Goal: Transaction & Acquisition: Subscribe to service/newsletter

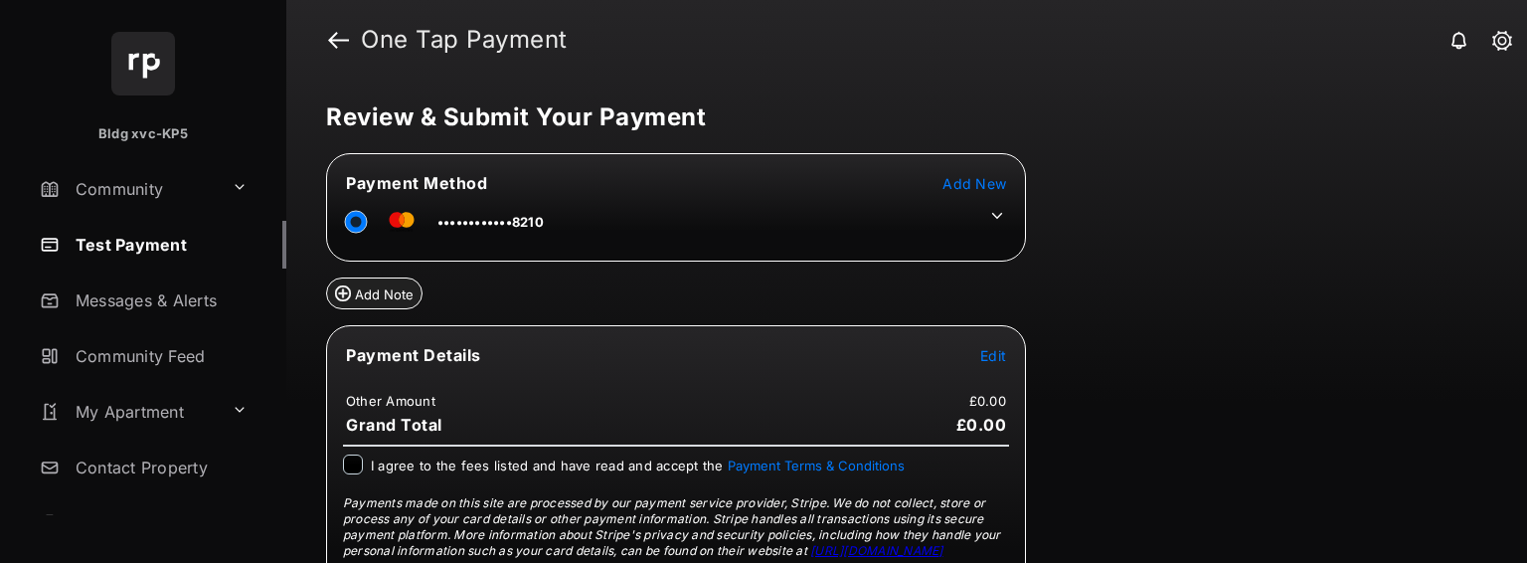
click at [981, 180] on span "Add New" at bounding box center [974, 183] width 64 height 17
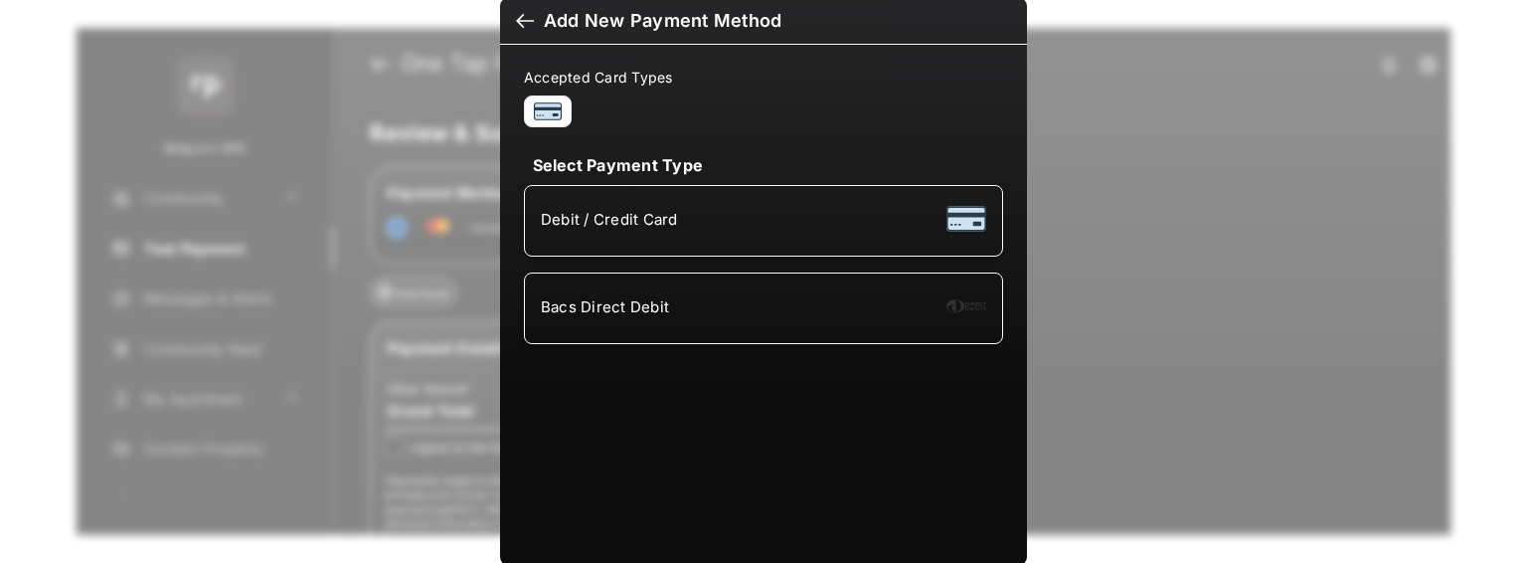
click at [717, 289] on div "Bacs Direct Debit" at bounding box center [763, 308] width 445 height 38
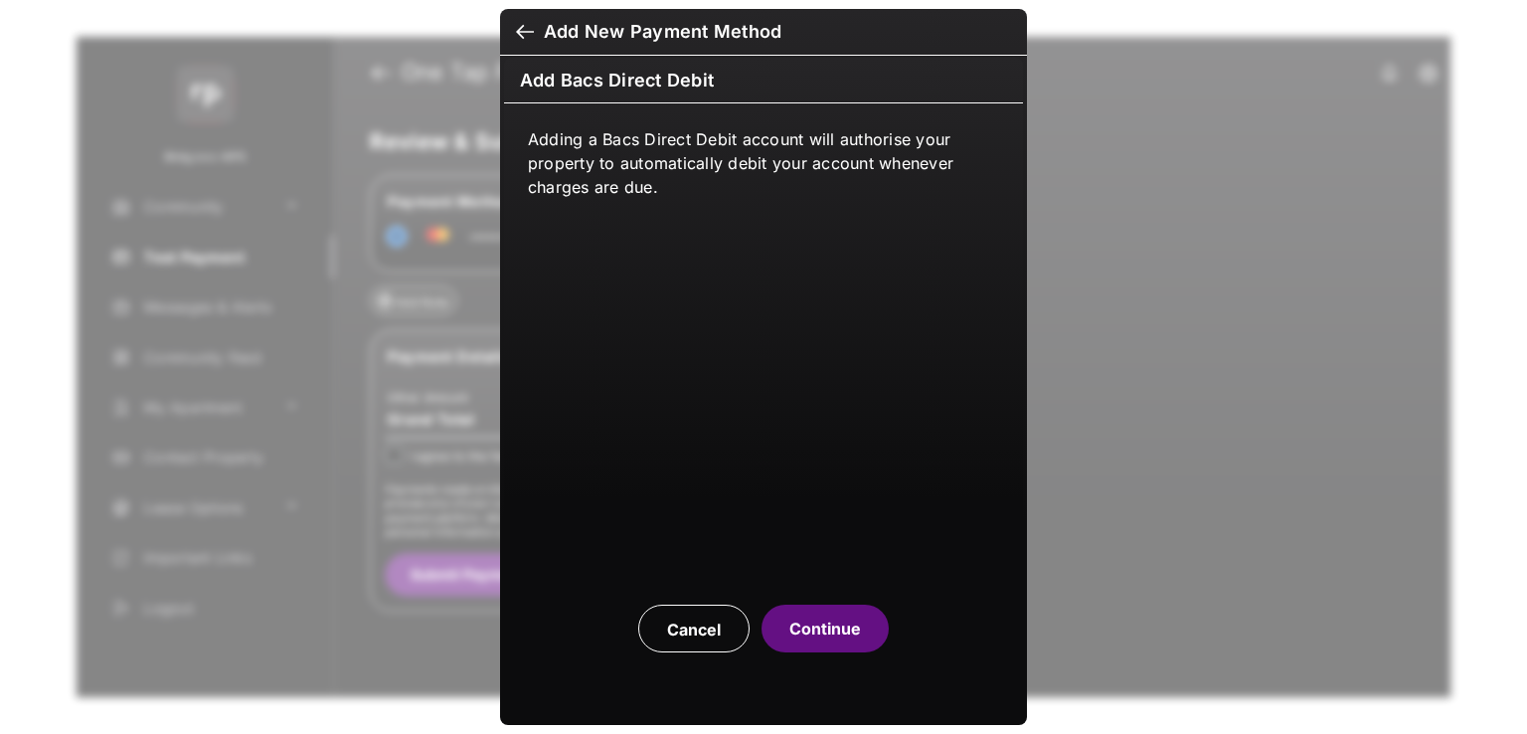
click at [842, 562] on button "Continue" at bounding box center [824, 628] width 127 height 48
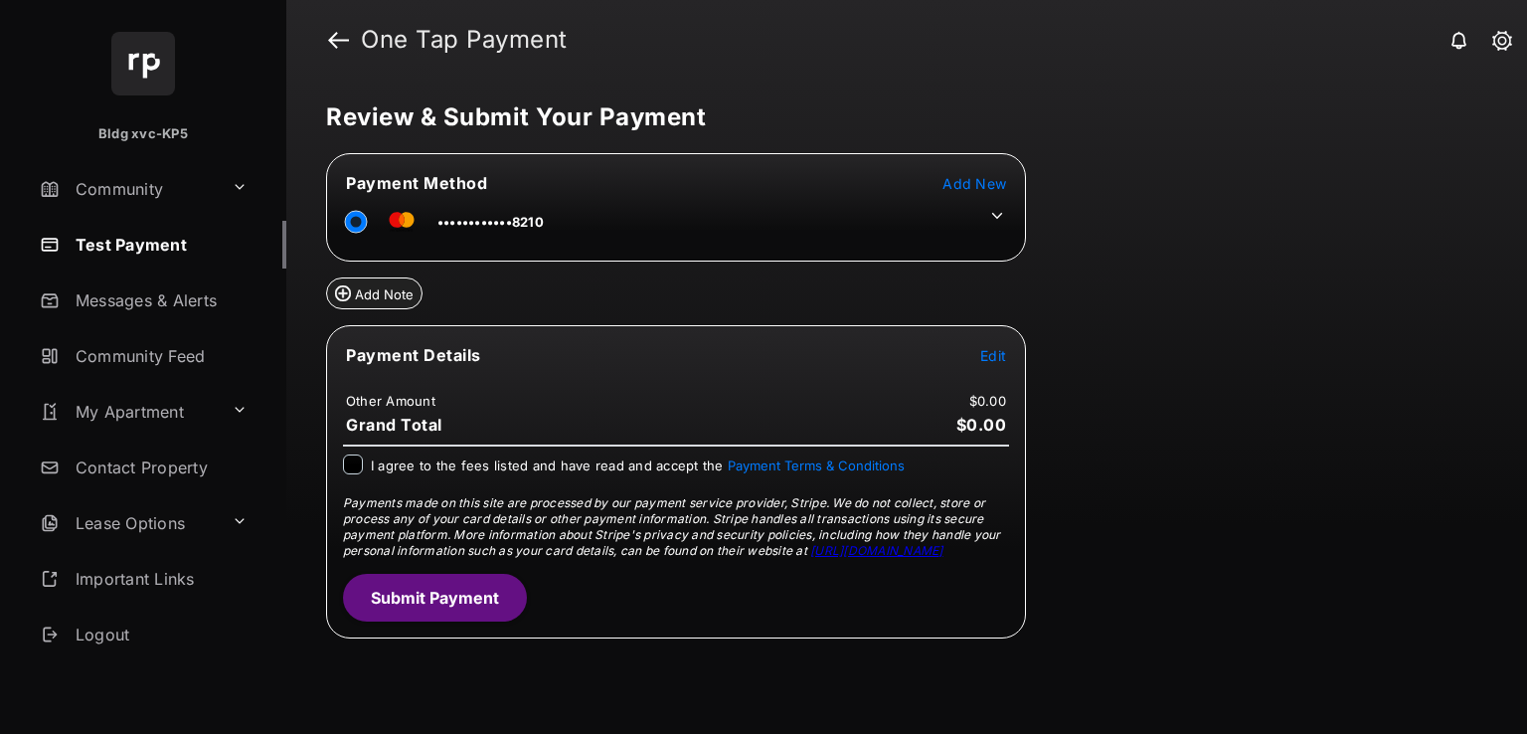
click at [998, 218] on icon at bounding box center [997, 216] width 18 height 18
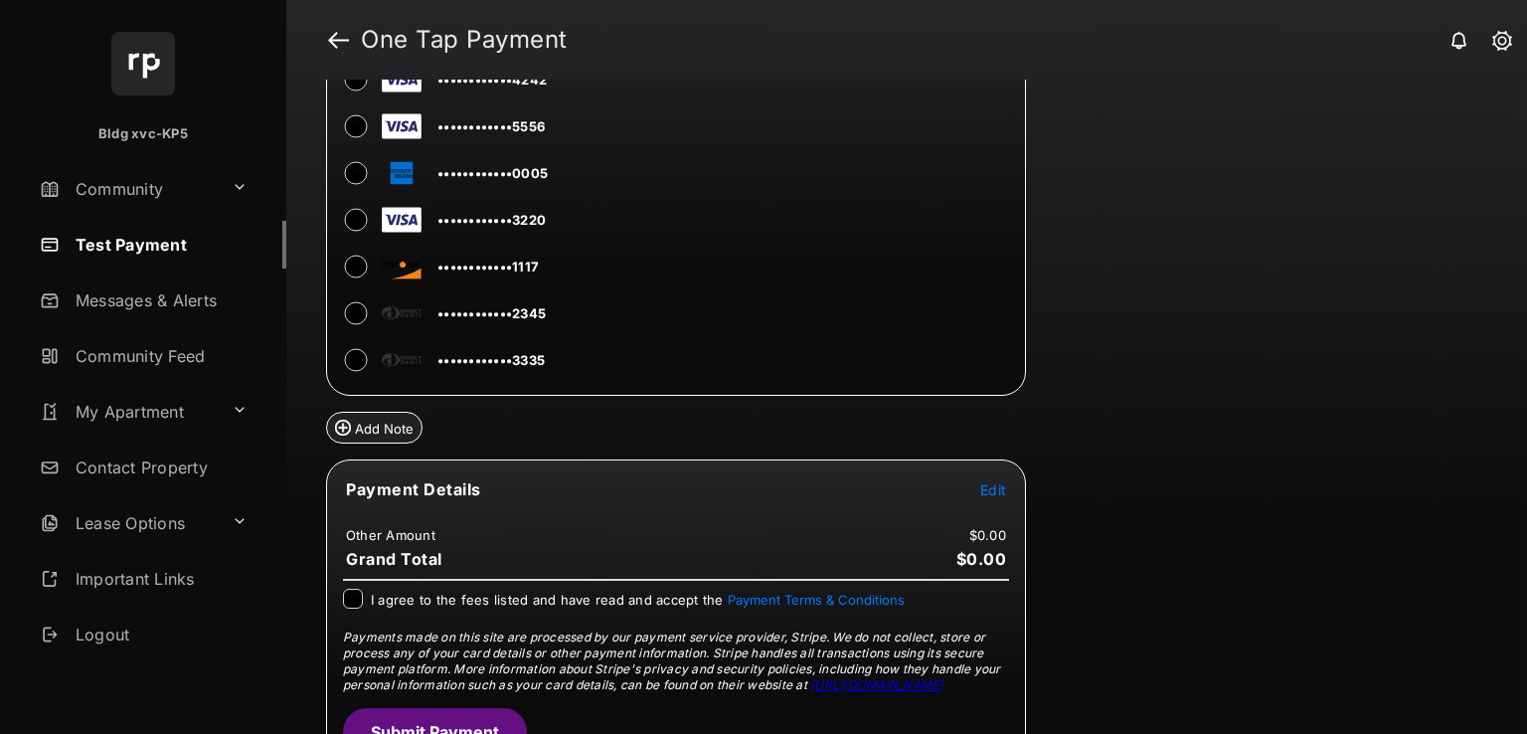
scroll to position [199, 0]
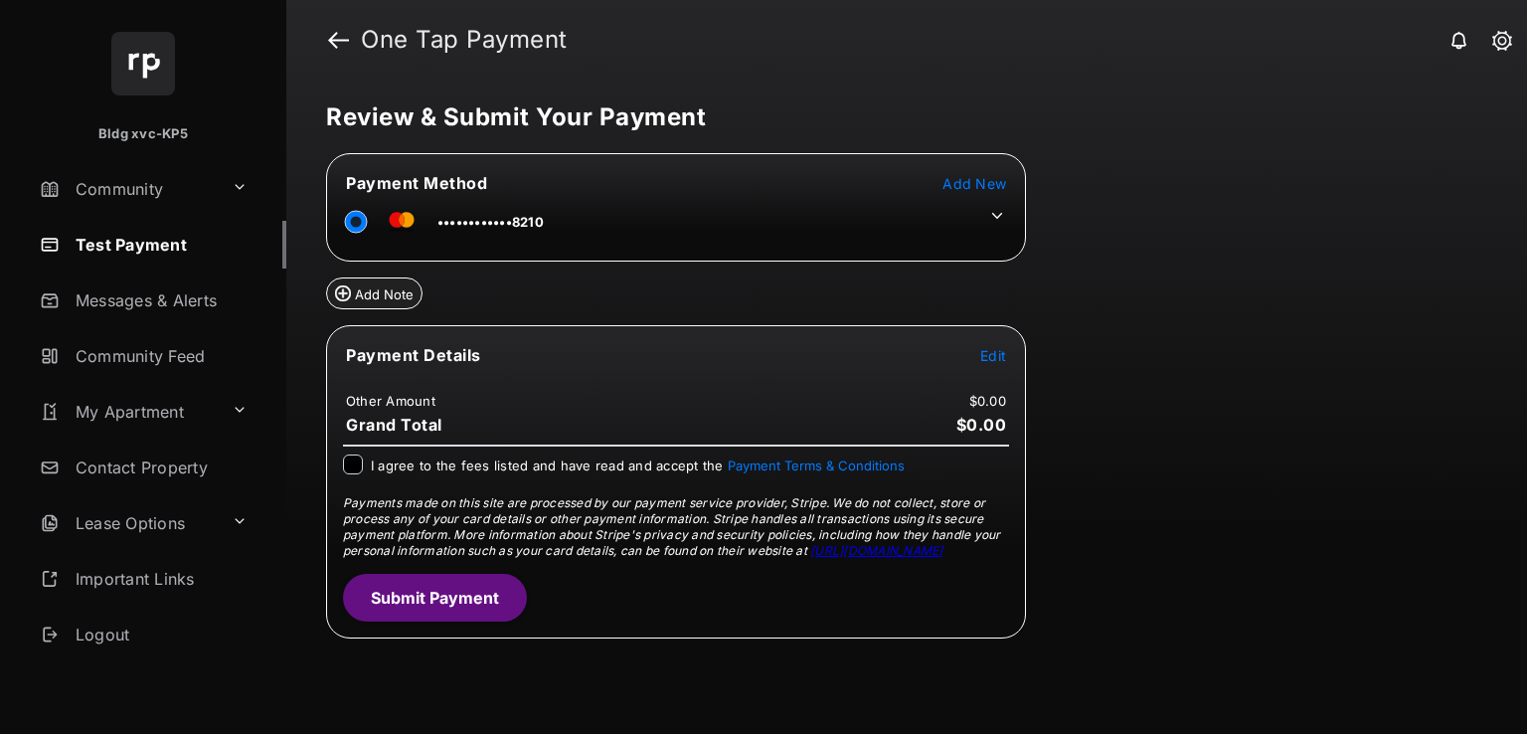
click at [957, 177] on span "Add New" at bounding box center [974, 183] width 64 height 17
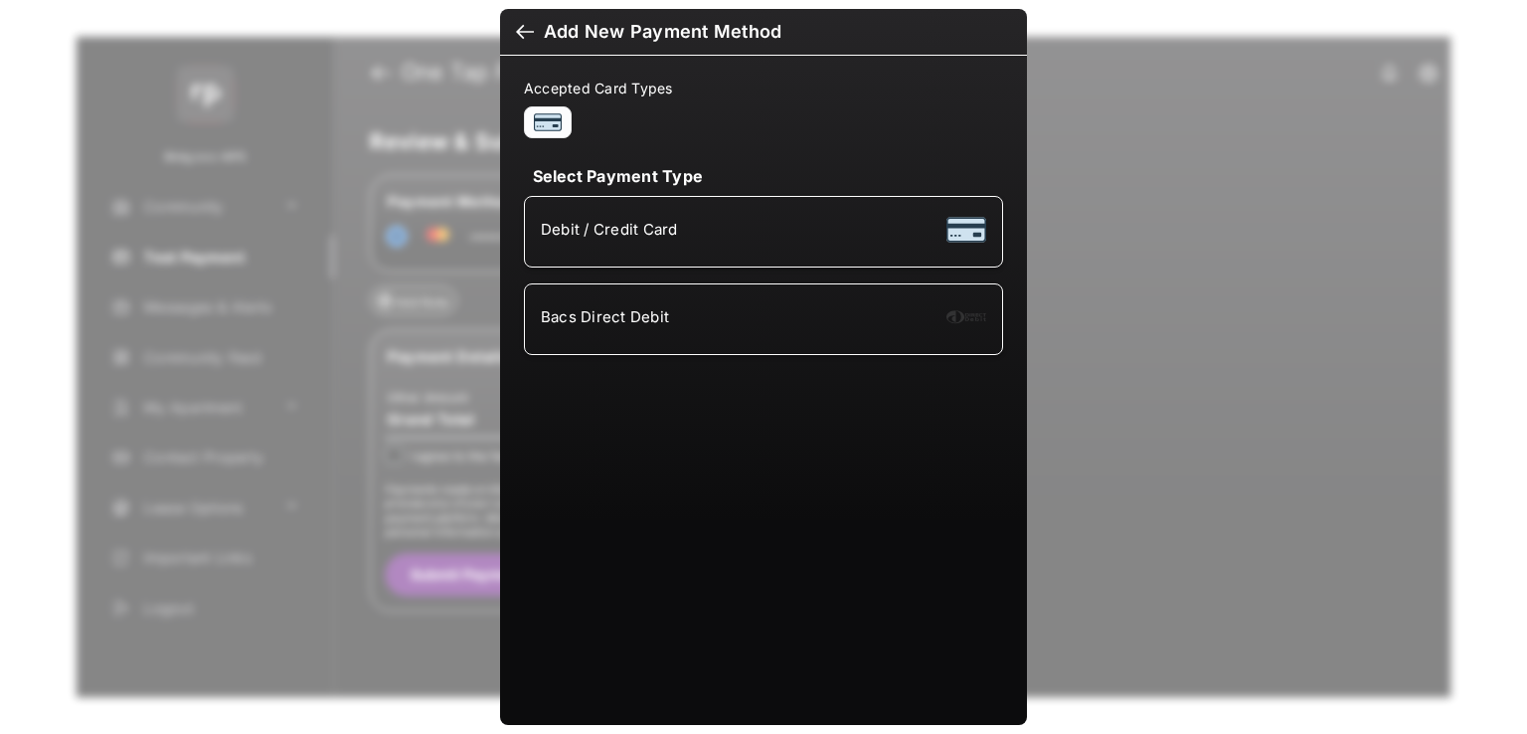
click at [665, 301] on div "Bacs Direct Debit" at bounding box center [763, 319] width 445 height 38
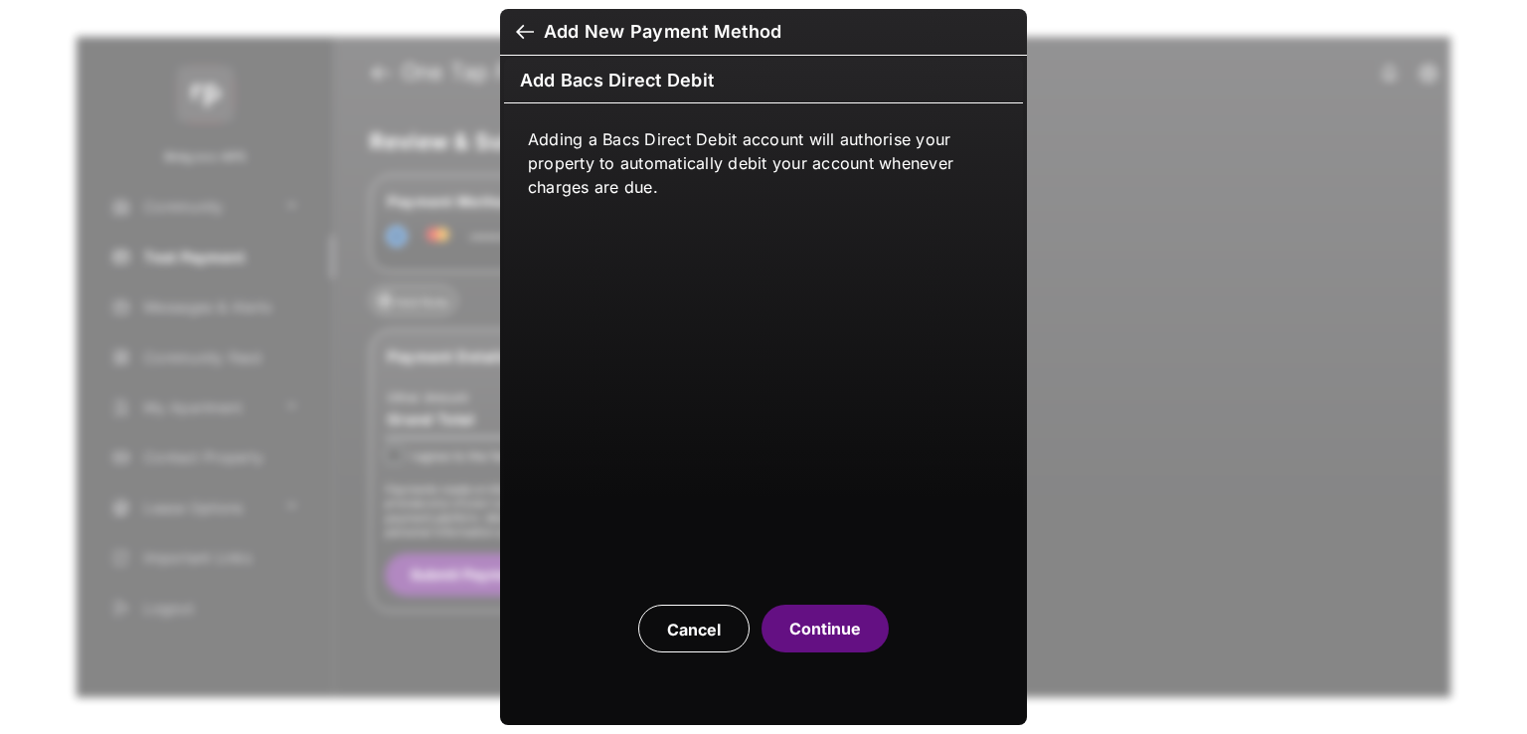
click at [827, 611] on button "Continue" at bounding box center [824, 628] width 127 height 48
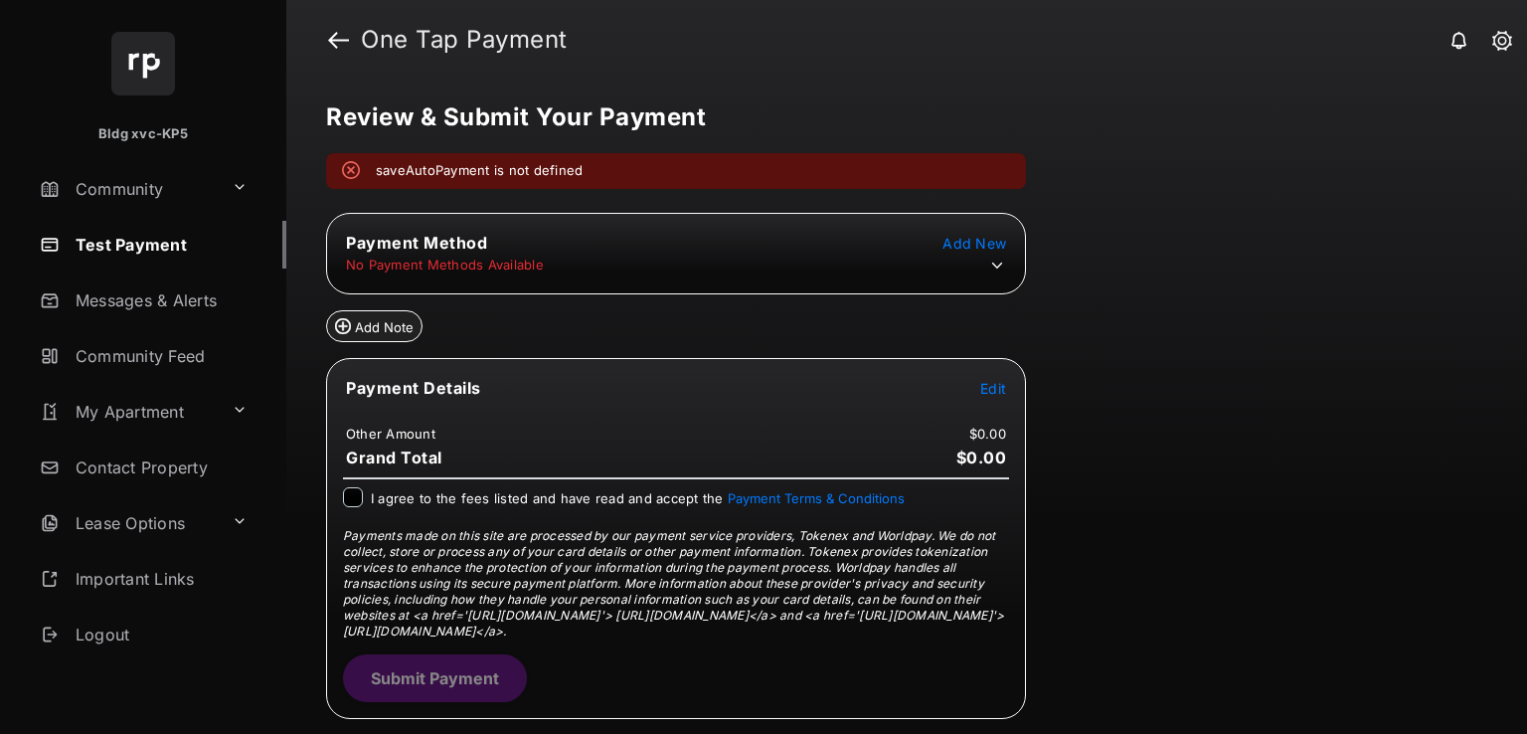
click at [448, 161] on em "saveAutoPayment is not defined" at bounding box center [479, 171] width 207 height 20
copy em "saveAutoPayment"
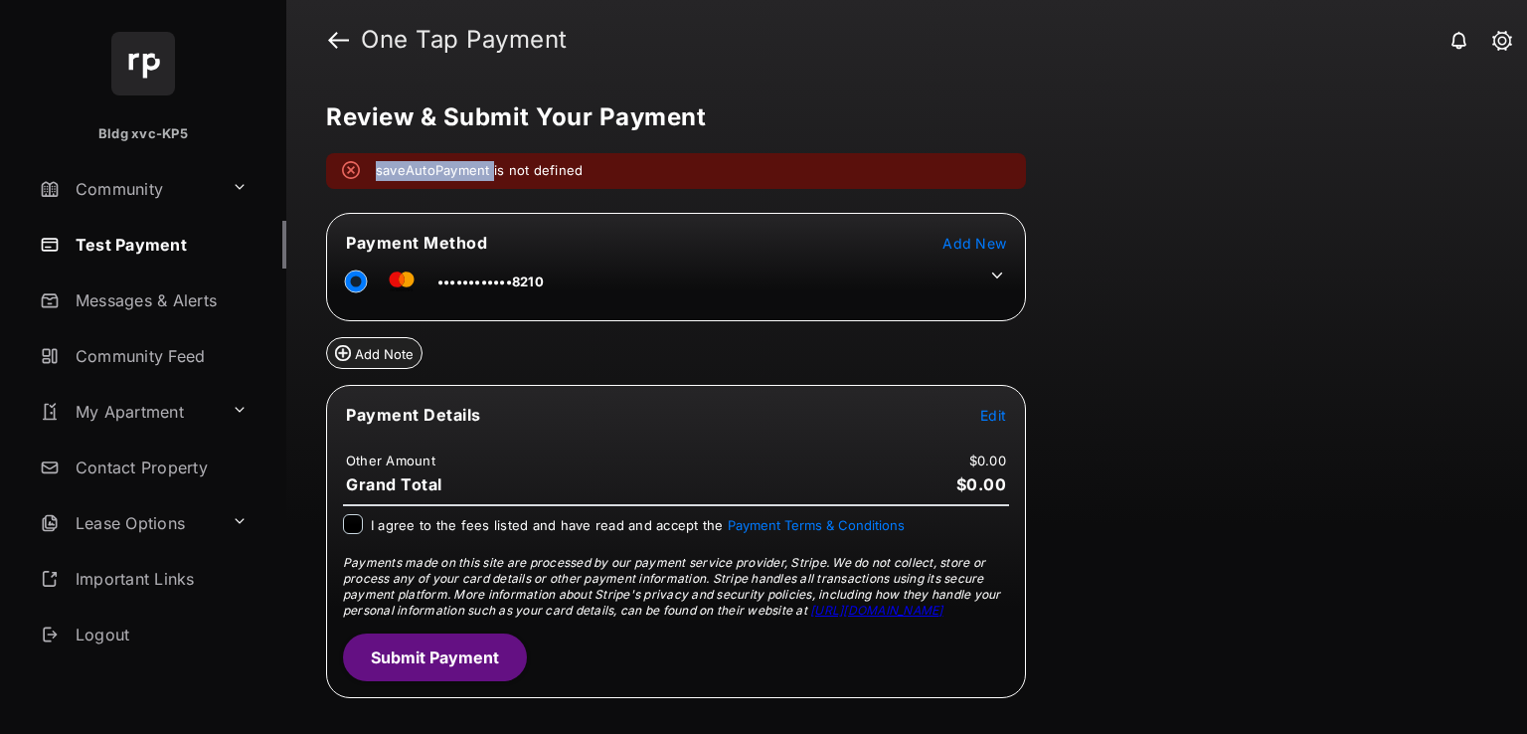
click at [982, 240] on span "Add New" at bounding box center [974, 243] width 64 height 17
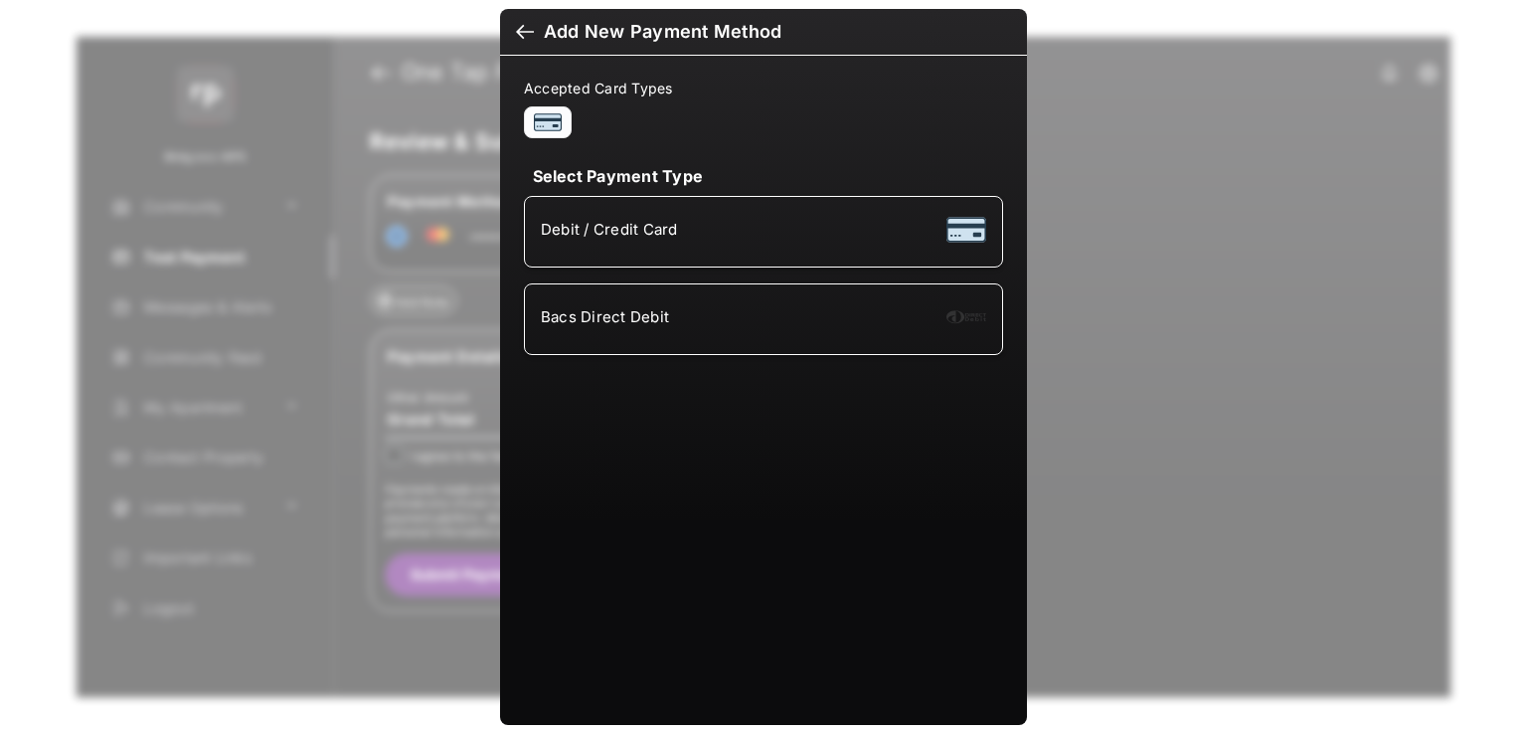
click at [766, 300] on div "Bacs Direct Debit" at bounding box center [763, 319] width 445 height 38
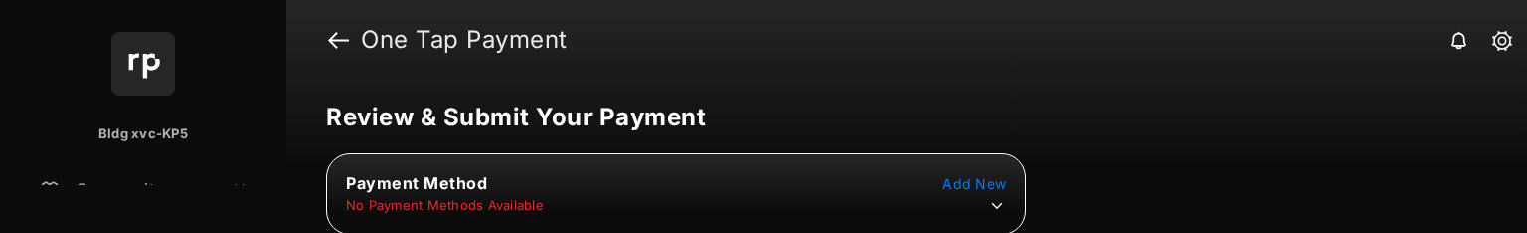
click at [248, 227] on aside "Bldg xvc-KP5 Community Test Payment Messages & Alerts Community Feed My Apartme…" at bounding box center [143, 116] width 286 height 233
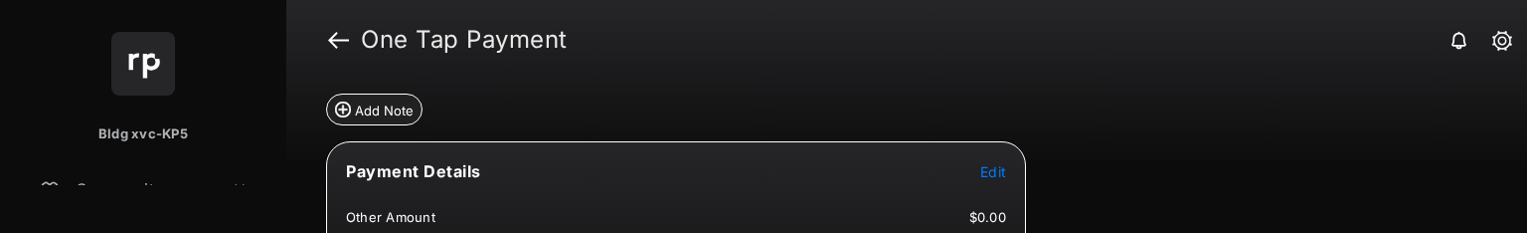
scroll to position [99, 0]
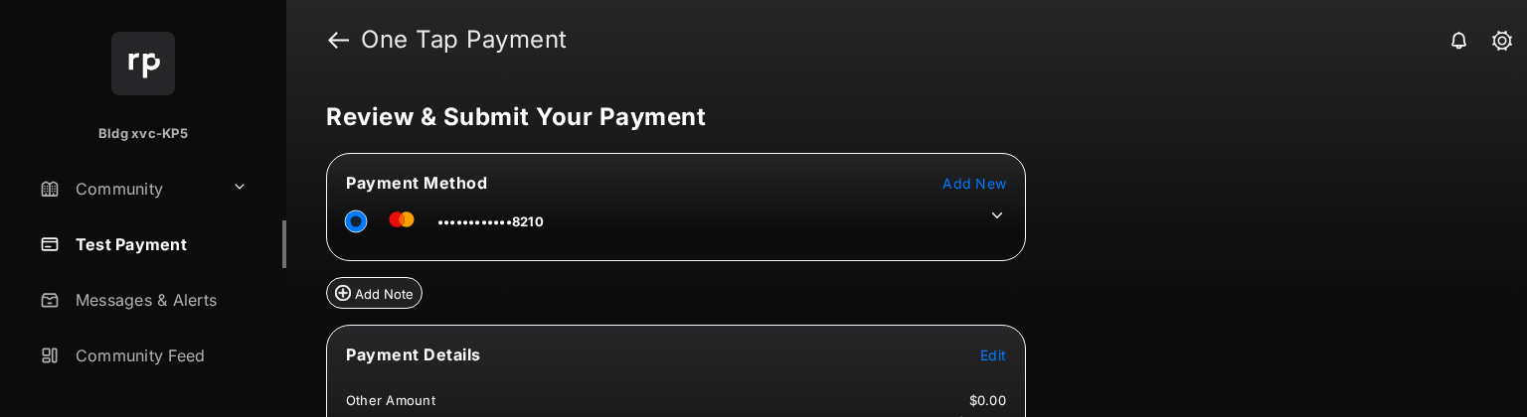
click at [977, 184] on span "Add New" at bounding box center [974, 183] width 64 height 17
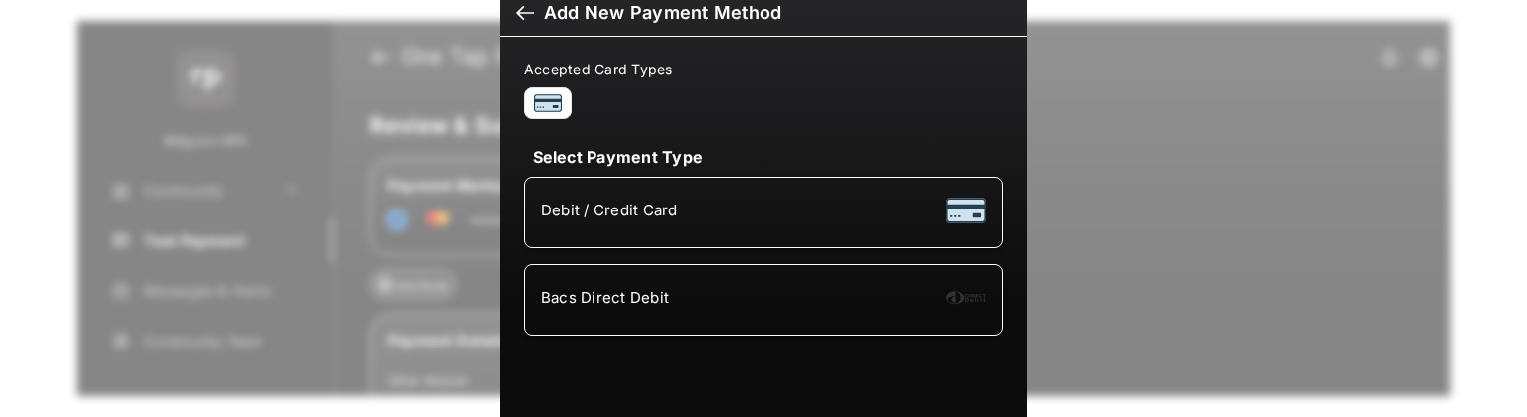
click at [743, 232] on div "Bacs Direct Debit" at bounding box center [763, 300] width 445 height 38
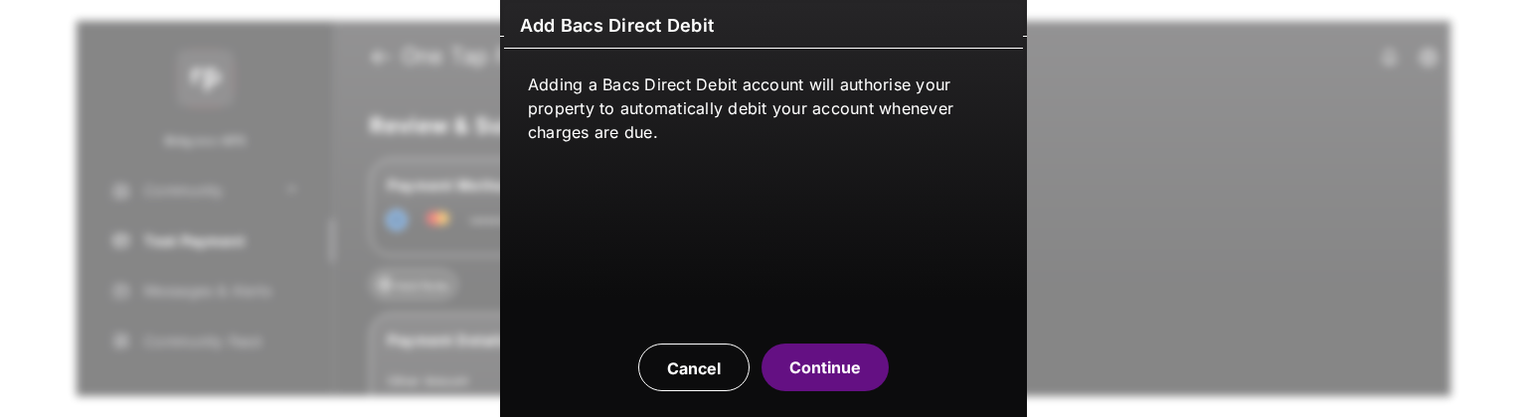
click at [843, 232] on button "Continue" at bounding box center [824, 368] width 127 height 48
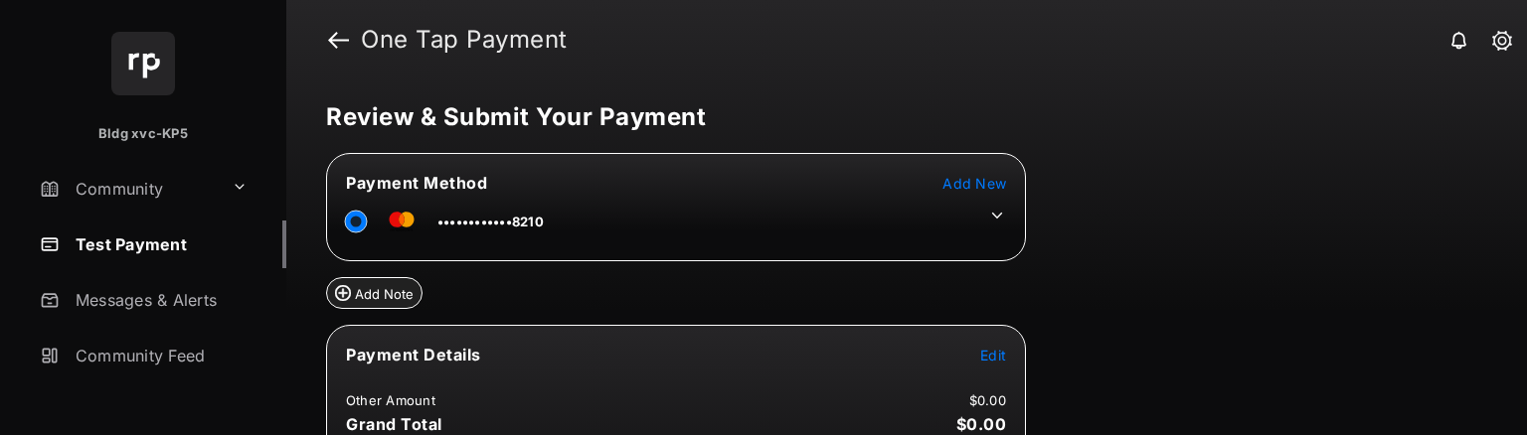
click at [957, 181] on span "Add New" at bounding box center [974, 183] width 64 height 17
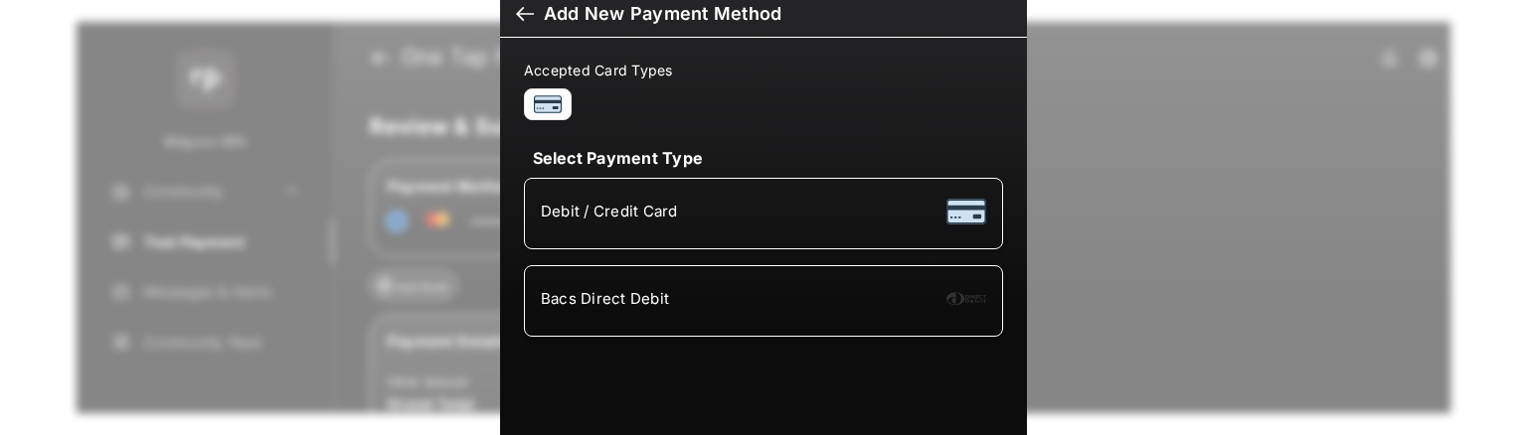
click at [658, 311] on div "Bacs Direct Debit" at bounding box center [763, 301] width 445 height 38
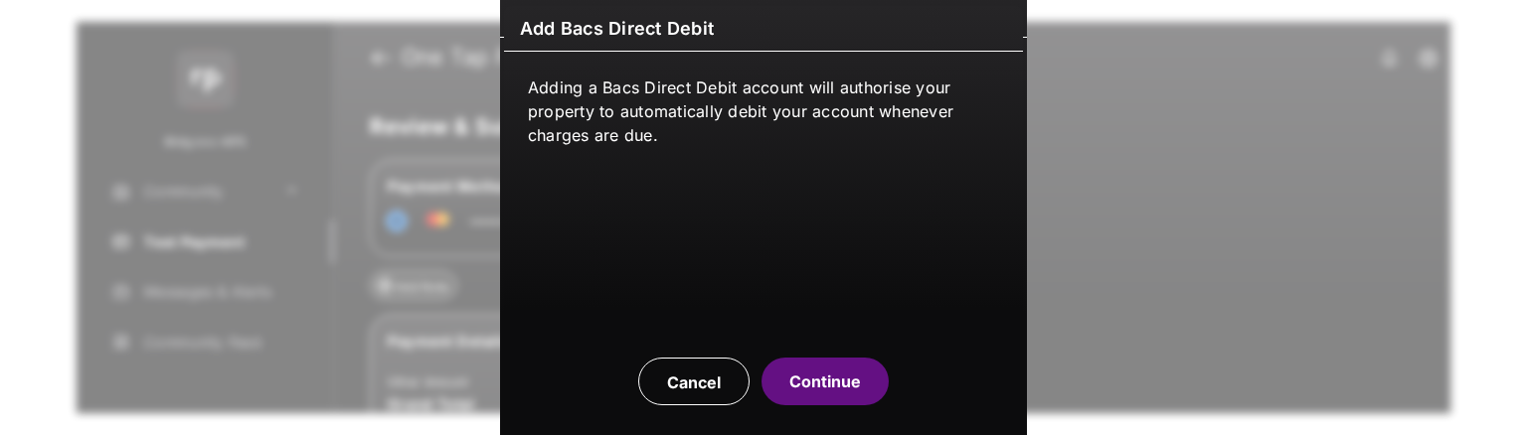
click at [794, 373] on button "Continue" at bounding box center [824, 382] width 127 height 48
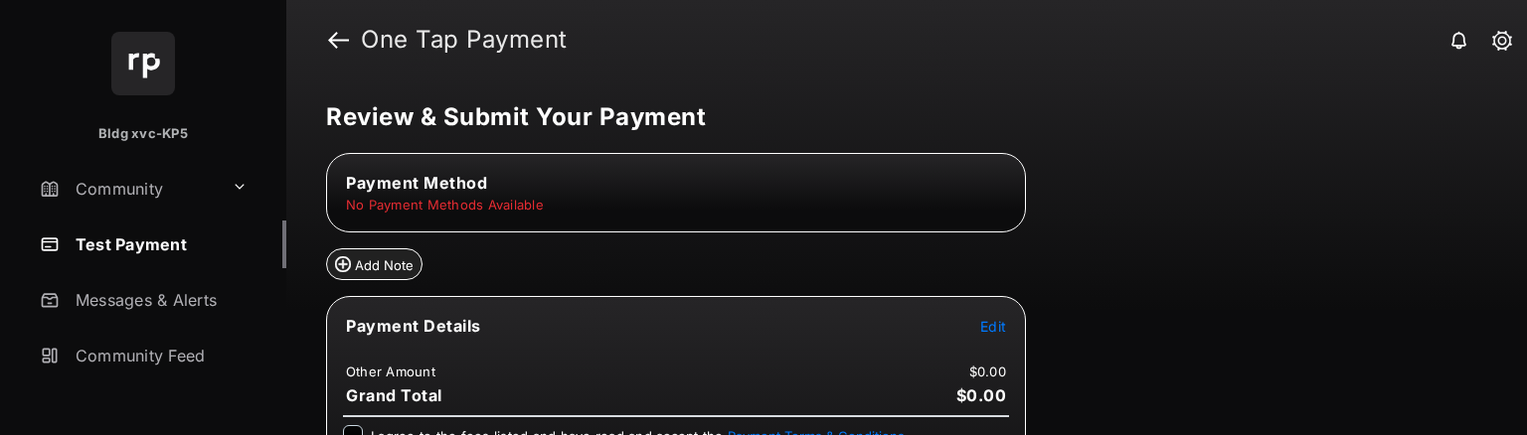
click at [984, 196] on tr "No Payment Methods Available" at bounding box center [676, 205] width 694 height 18
click at [970, 177] on span "Add New" at bounding box center [974, 183] width 64 height 17
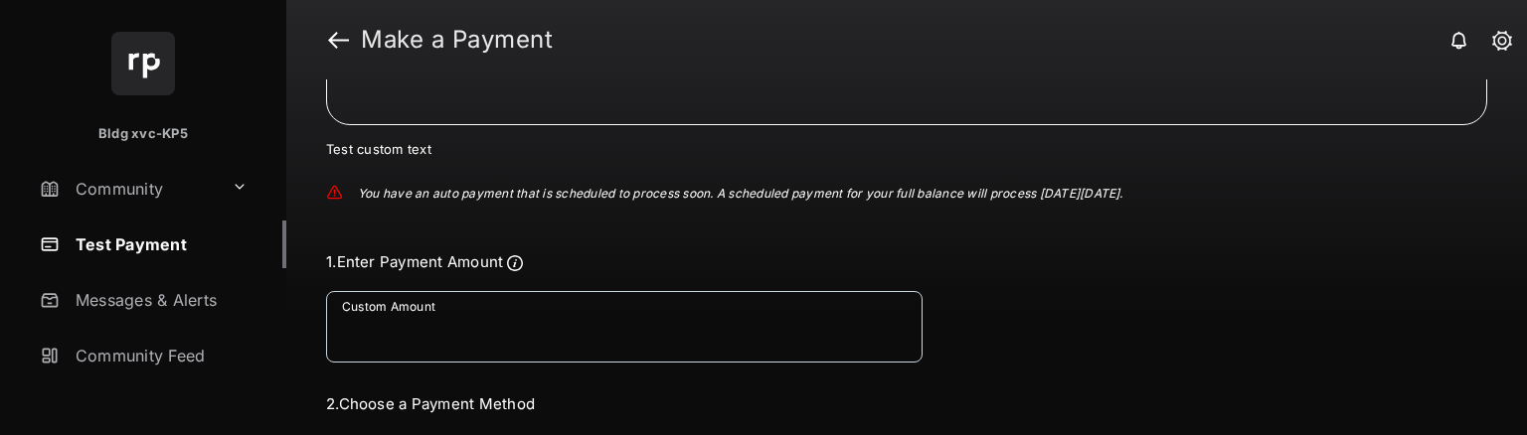
scroll to position [99, 0]
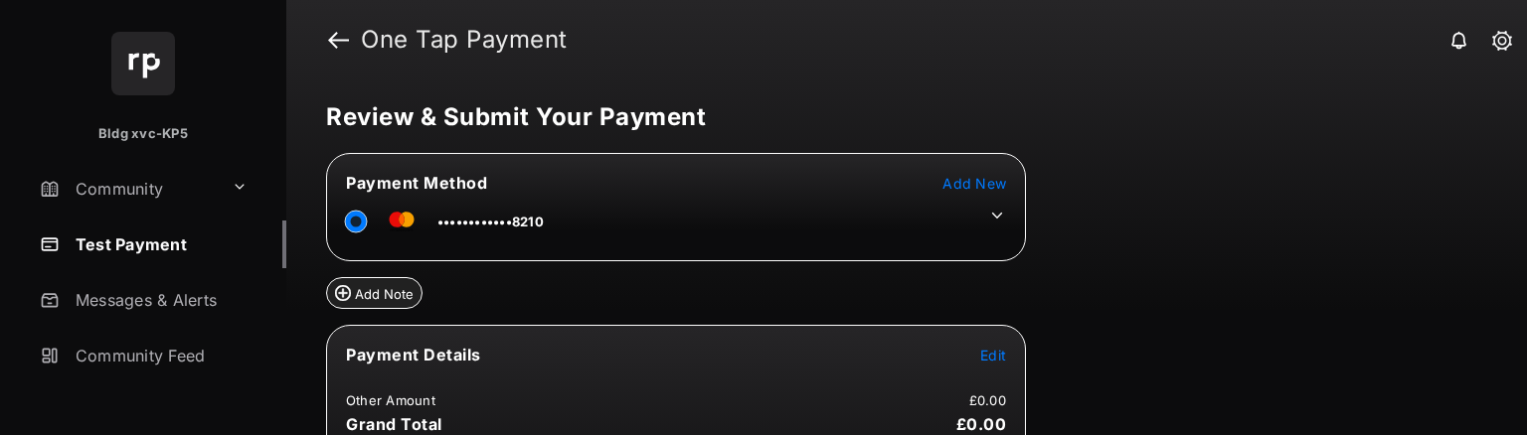
drag, startPoint x: 1002, startPoint y: 209, endPoint x: 940, endPoint y: 240, distance: 68.9
click at [1001, 209] on icon at bounding box center [997, 216] width 18 height 18
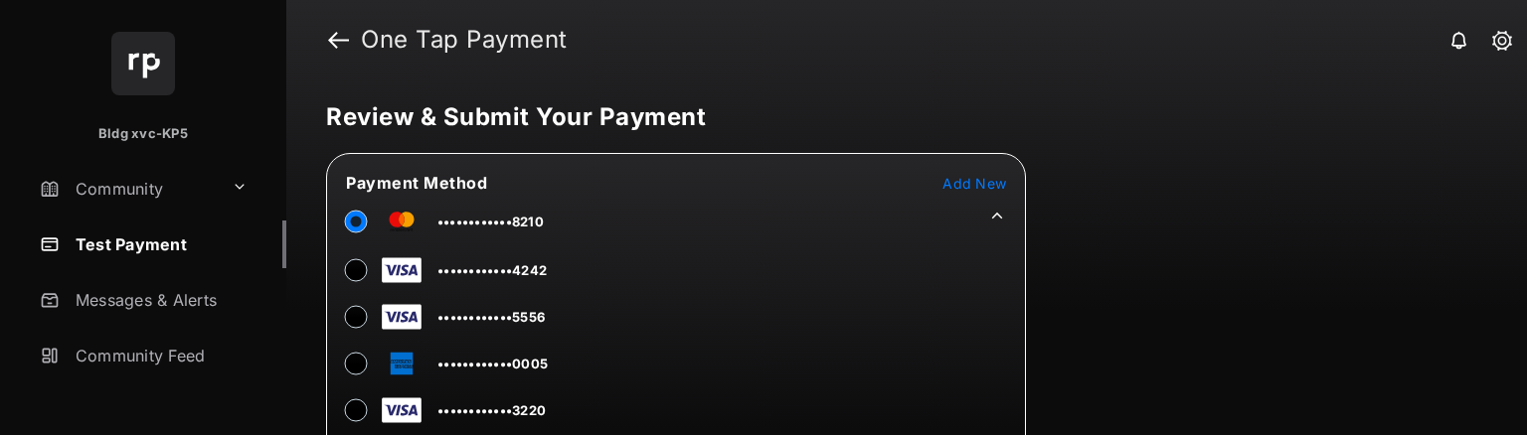
click at [959, 184] on span "Add New" at bounding box center [974, 183] width 64 height 17
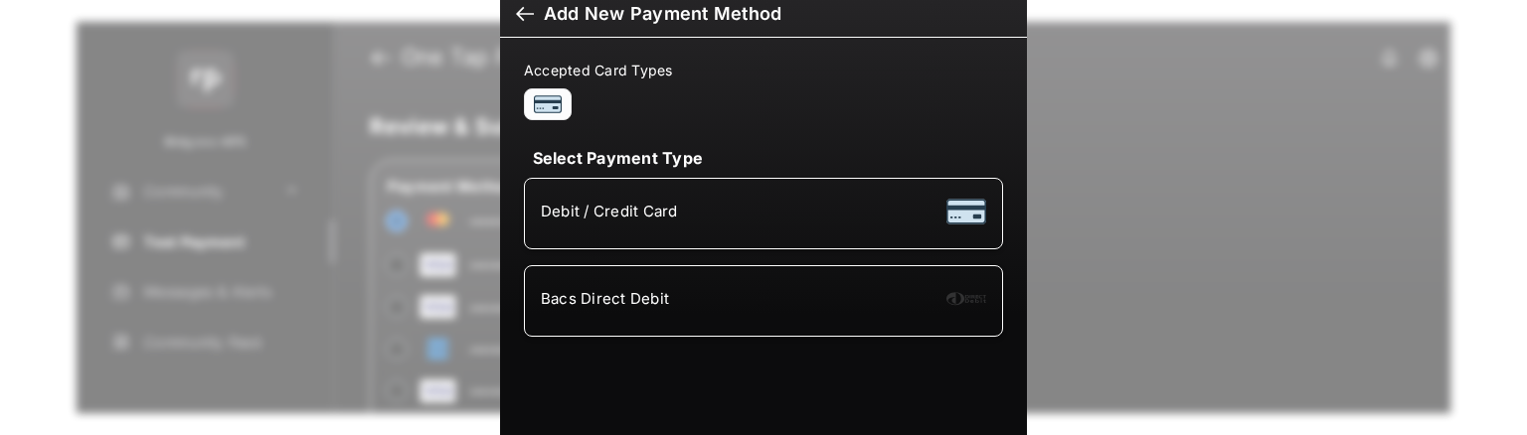
click at [733, 295] on div "Bacs Direct Debit" at bounding box center [763, 301] width 445 height 38
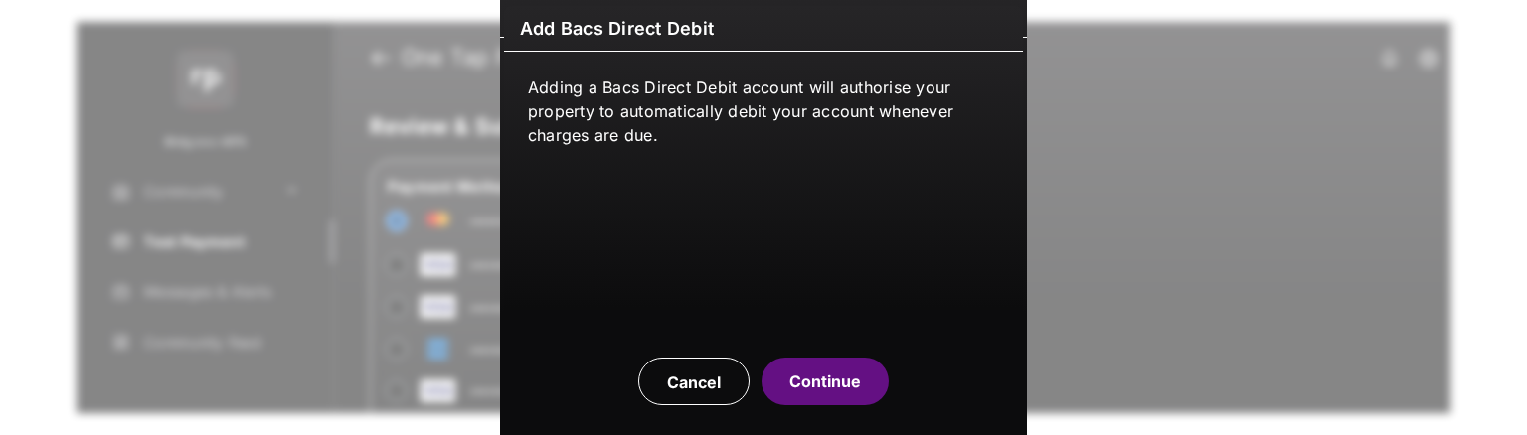
click at [787, 383] on button "Continue" at bounding box center [824, 382] width 127 height 48
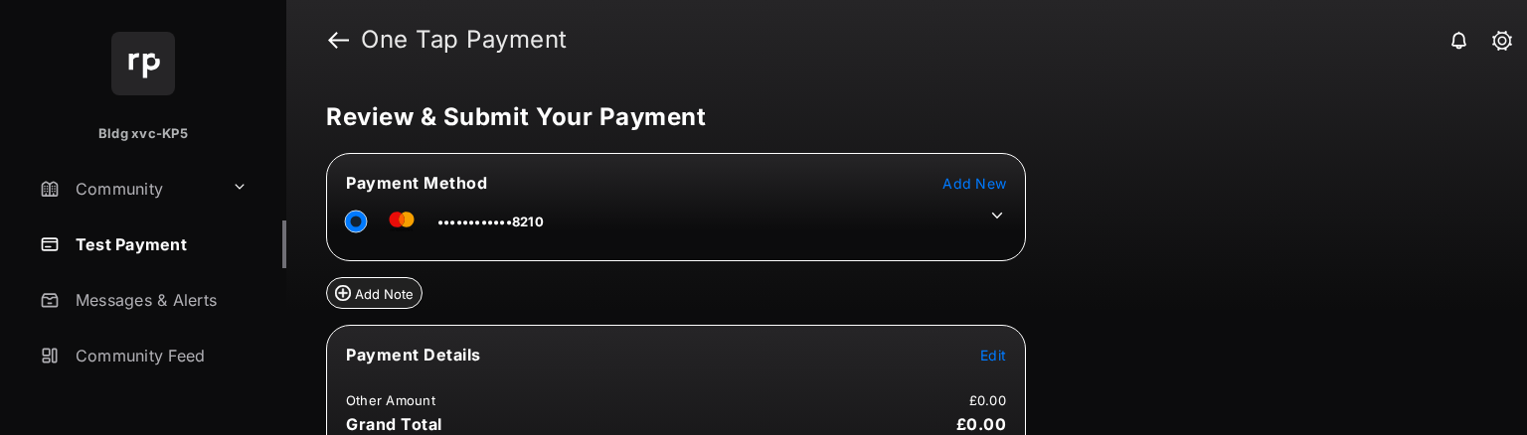
click at [972, 180] on span "Add New" at bounding box center [974, 183] width 64 height 17
click at [995, 210] on icon at bounding box center [997, 216] width 18 height 18
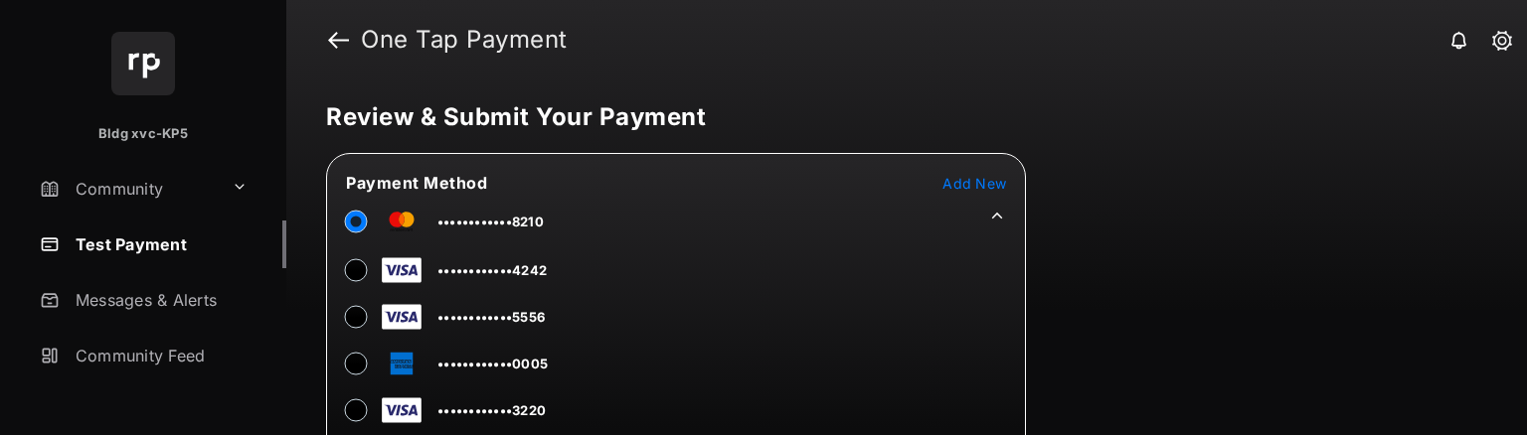
click at [962, 182] on span "Add New" at bounding box center [974, 183] width 64 height 17
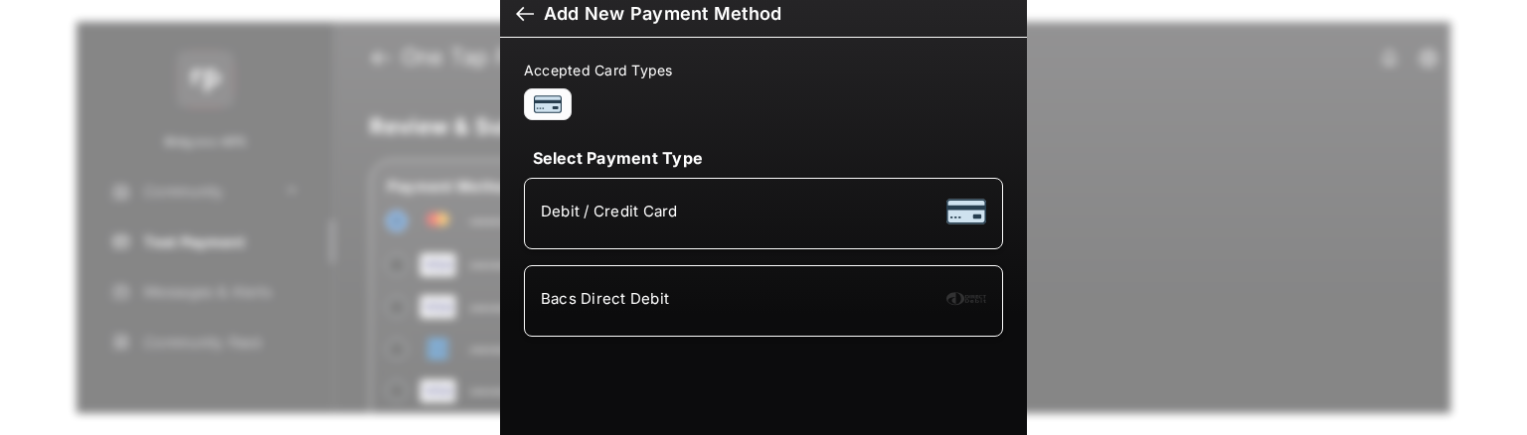
click at [620, 302] on span "Bacs Direct Debit" at bounding box center [605, 298] width 128 height 19
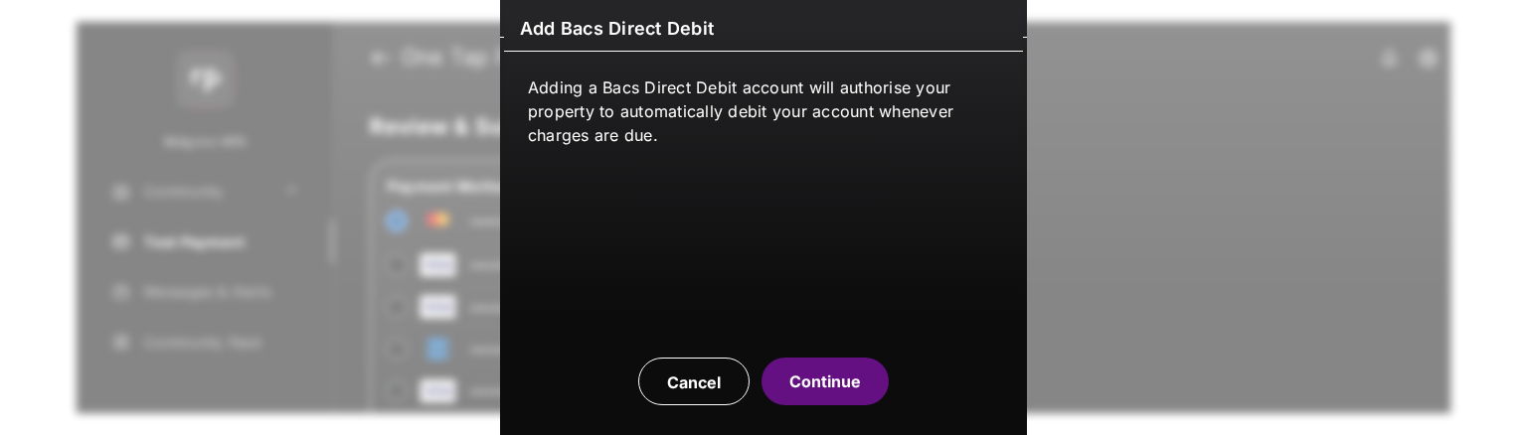
click at [841, 373] on button "Continue" at bounding box center [824, 382] width 127 height 48
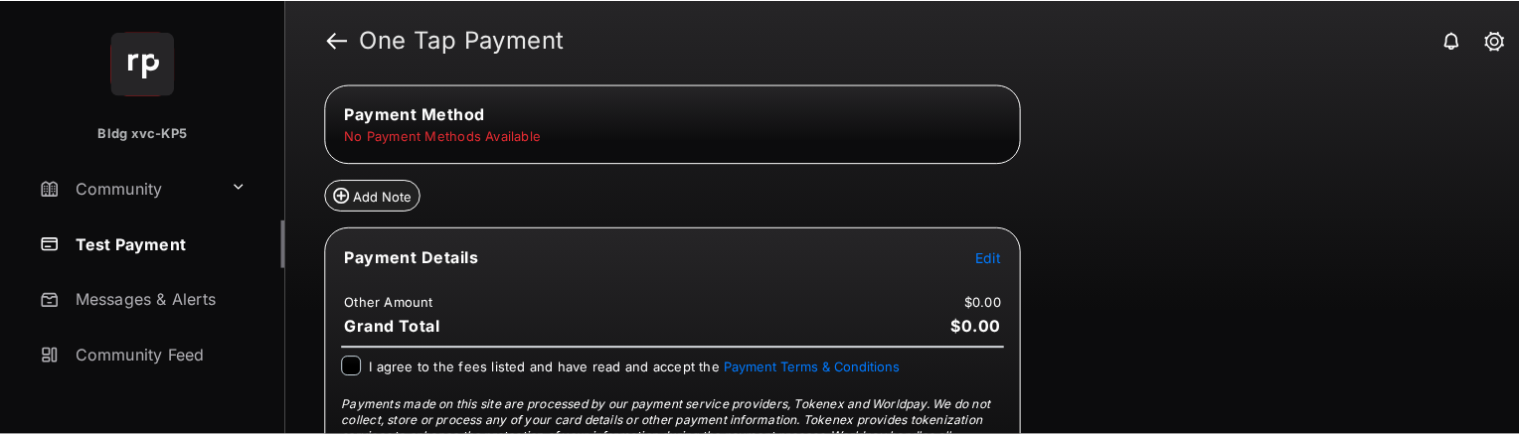
scroll to position [99, 0]
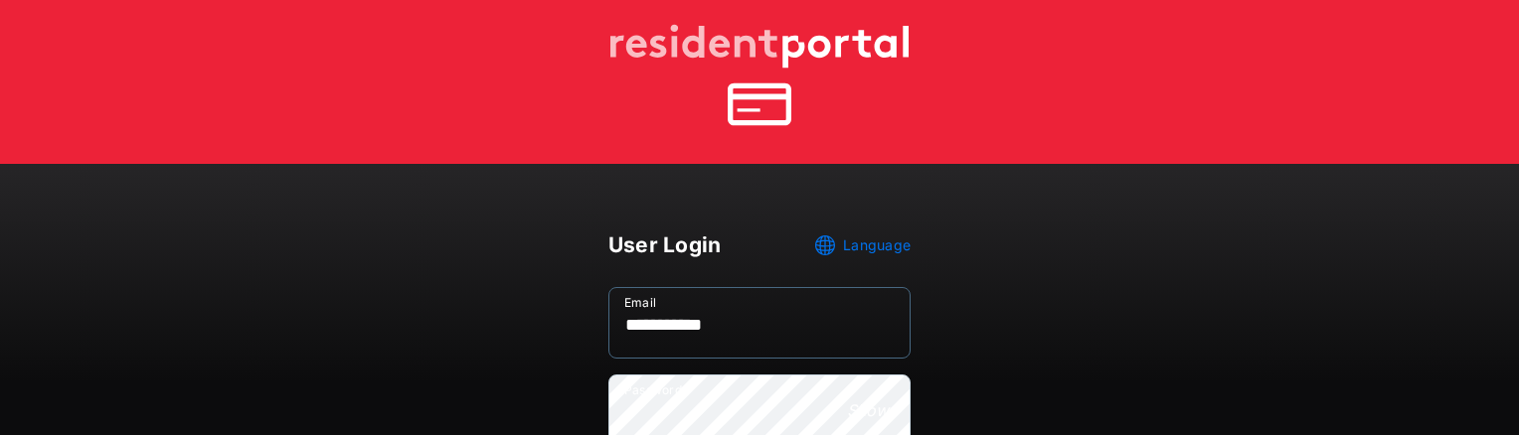
click at [794, 303] on input "**********" at bounding box center [759, 323] width 302 height 72
click at [743, 326] on input "**********" at bounding box center [759, 323] width 302 height 72
type input "**********"
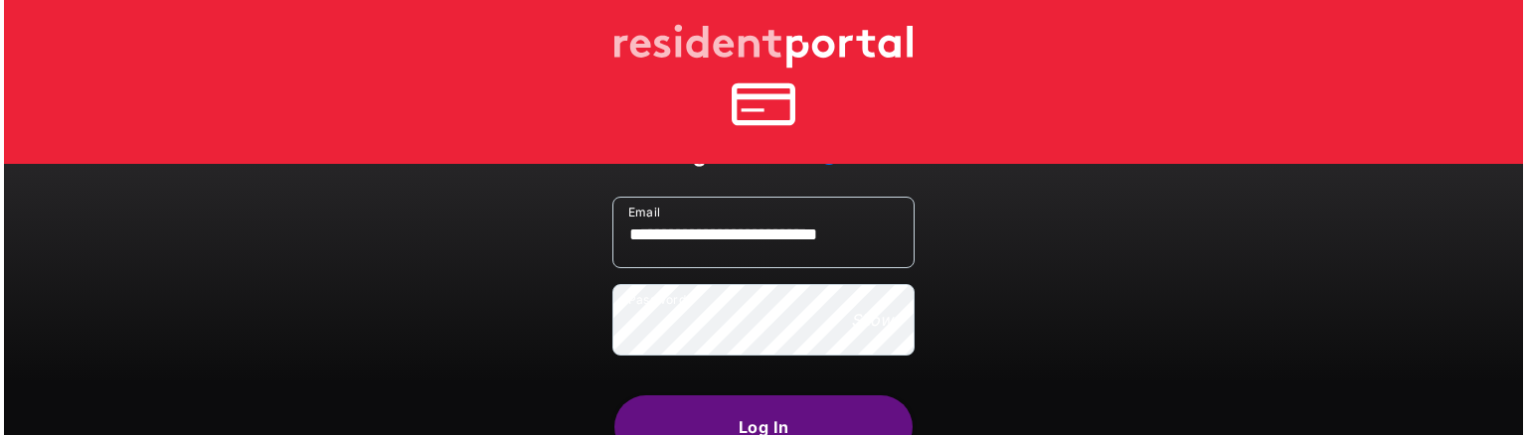
scroll to position [199, 0]
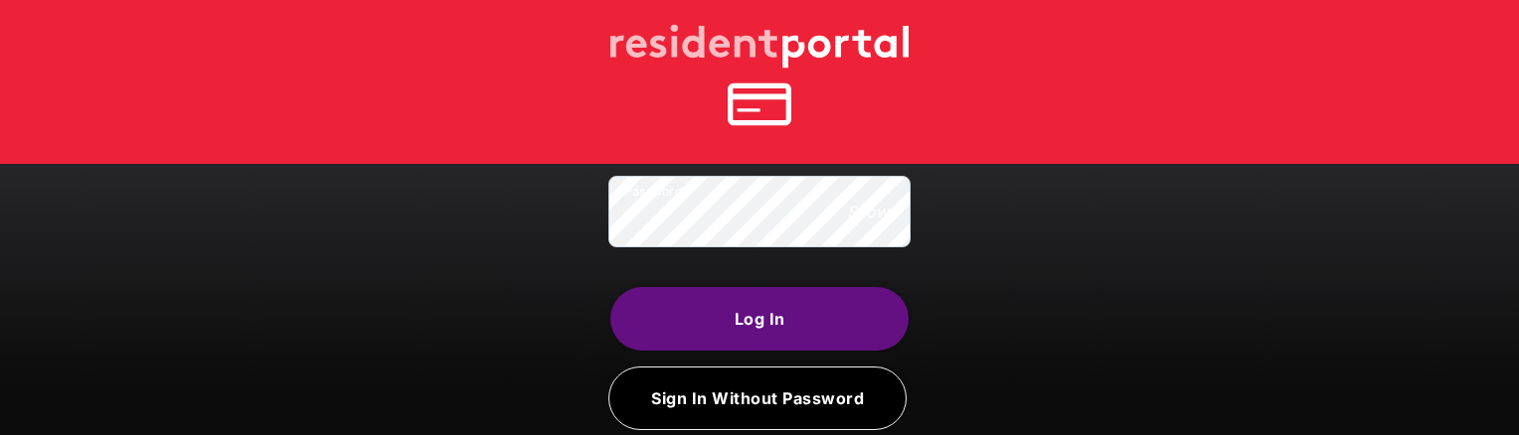
click at [733, 319] on button "Log In" at bounding box center [759, 319] width 298 height 64
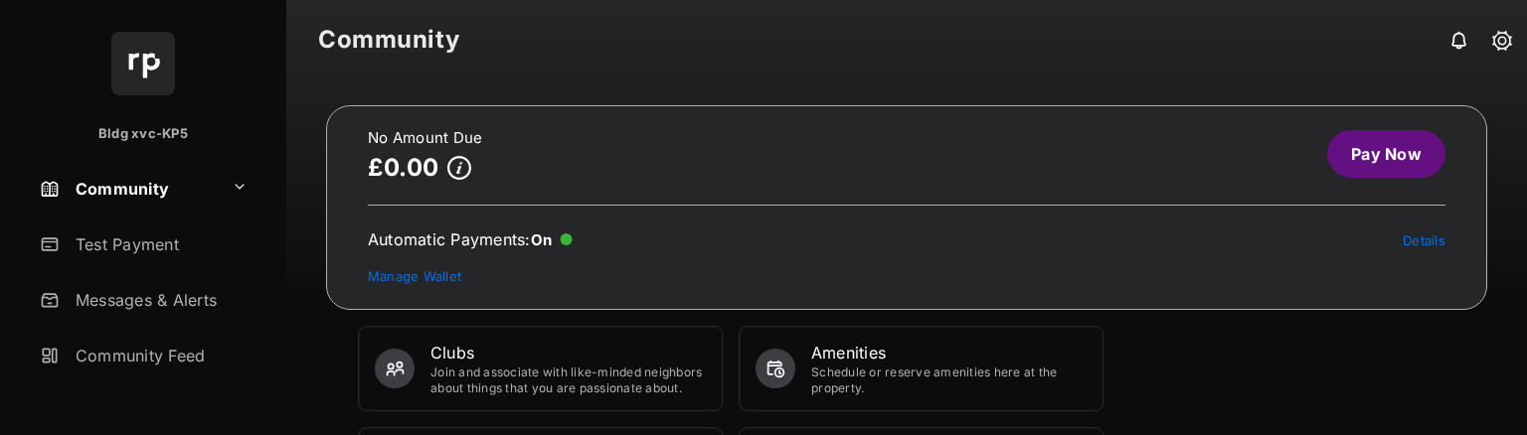
click at [1362, 143] on link "Pay Now" at bounding box center [1386, 154] width 118 height 48
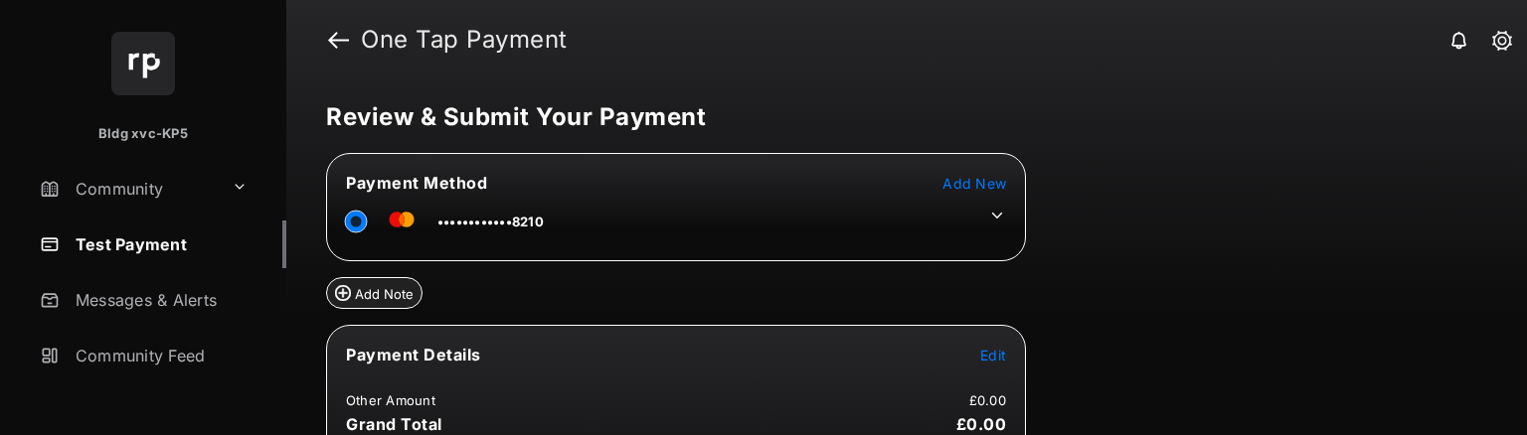
click at [1000, 170] on table "Payment Method Add New ••••••••••••8210" at bounding box center [676, 207] width 698 height 75
click at [994, 175] on span "Add New" at bounding box center [974, 183] width 64 height 17
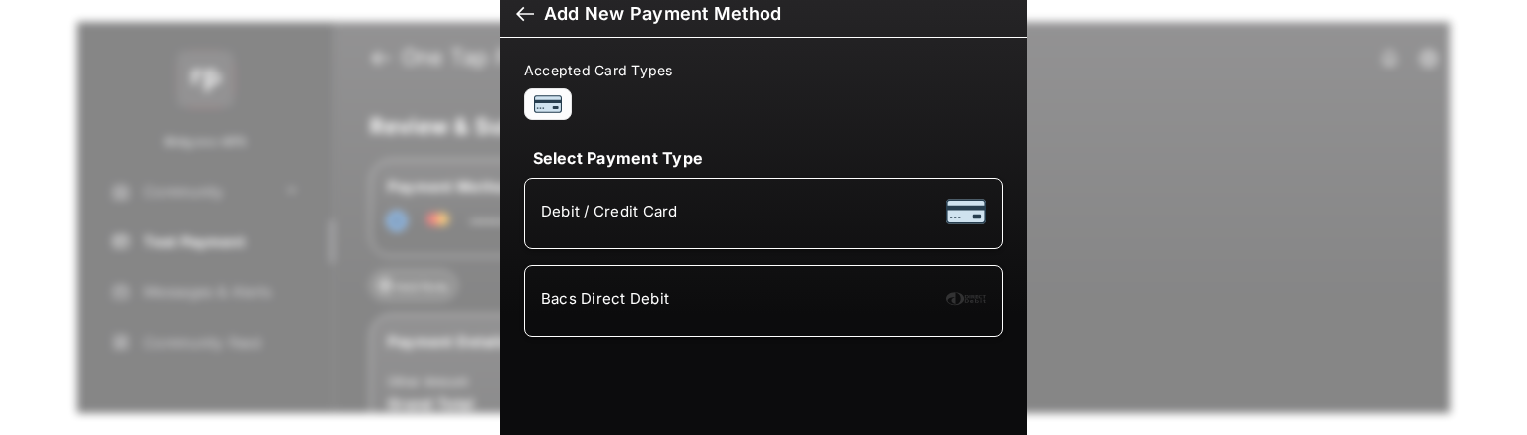
click at [671, 275] on li "Bacs Direct Debit" at bounding box center [763, 301] width 479 height 72
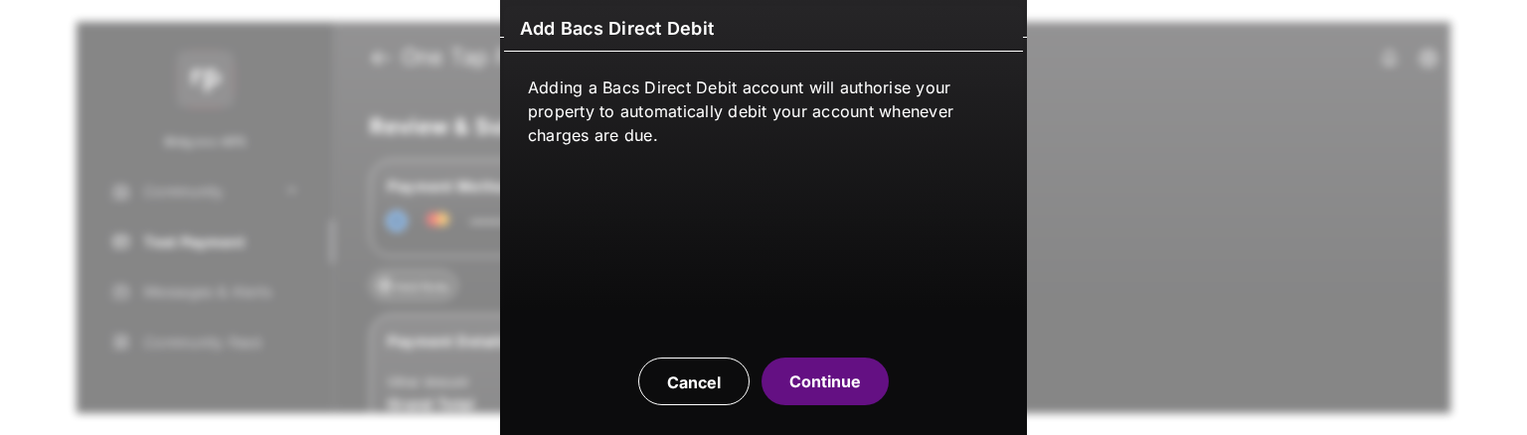
click at [809, 398] on button "Continue" at bounding box center [824, 382] width 127 height 48
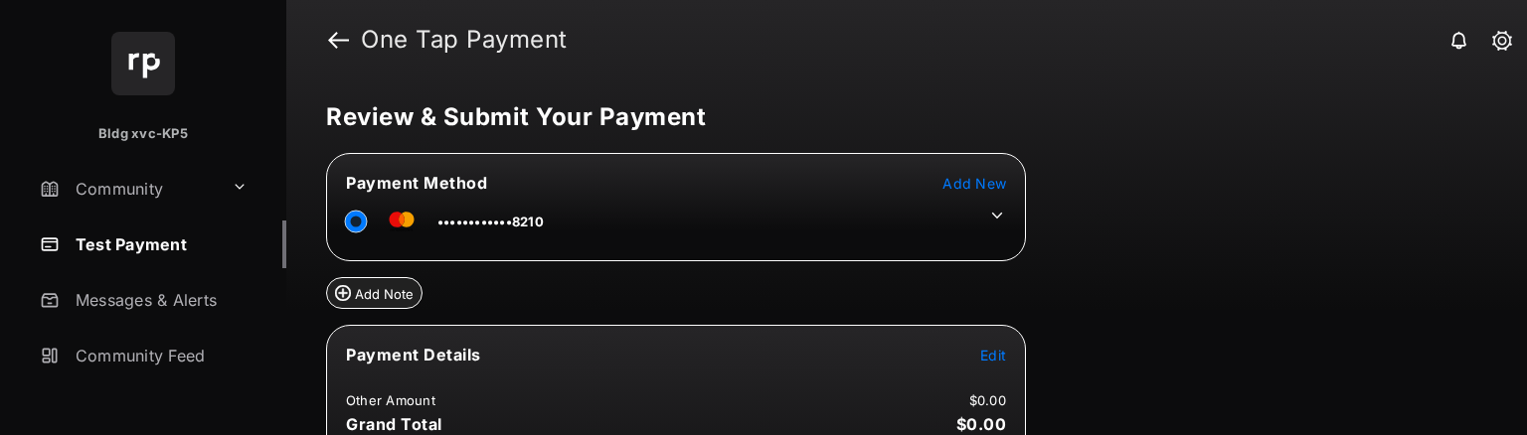
click at [938, 187] on tr "Payment Method Add New" at bounding box center [676, 183] width 694 height 22
click at [959, 187] on span "Add New" at bounding box center [974, 183] width 64 height 17
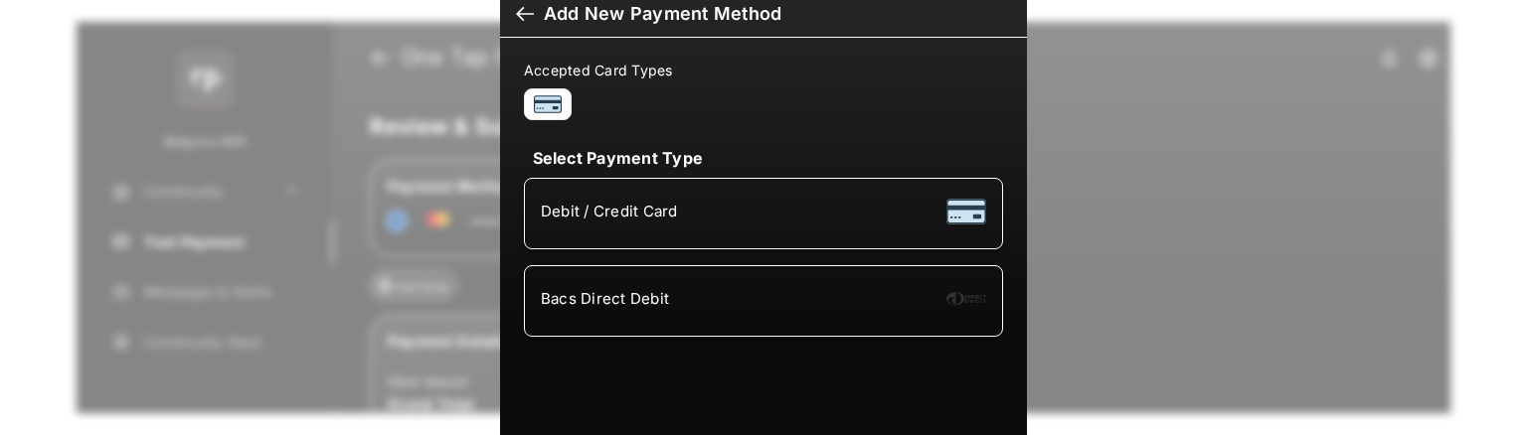
click at [732, 295] on div "Bacs Direct Debit" at bounding box center [763, 301] width 445 height 38
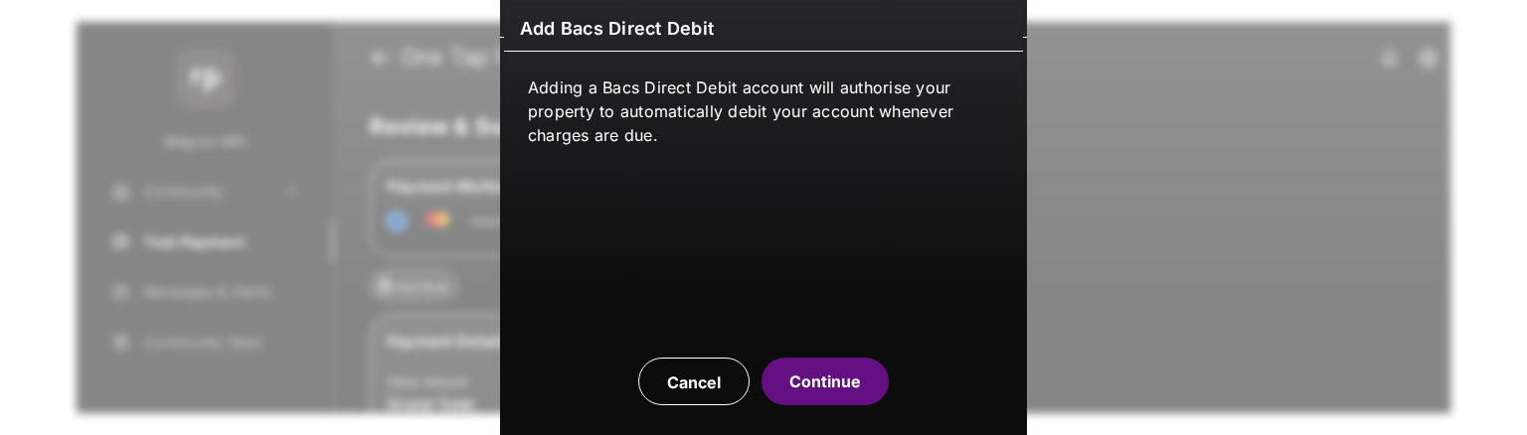
click at [870, 384] on button "Continue" at bounding box center [824, 382] width 127 height 48
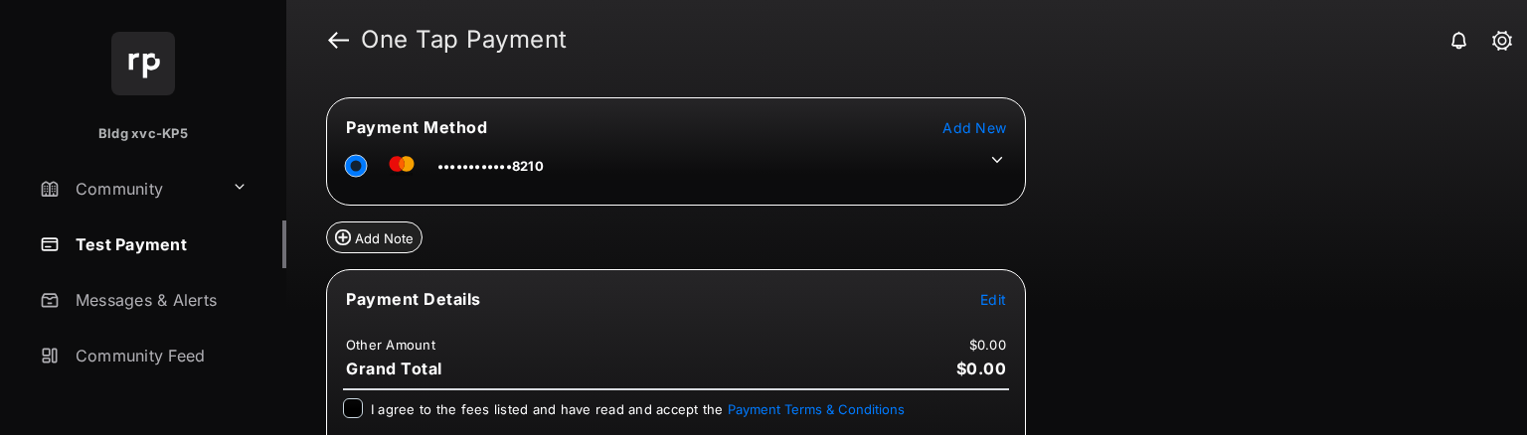
scroll to position [99, 0]
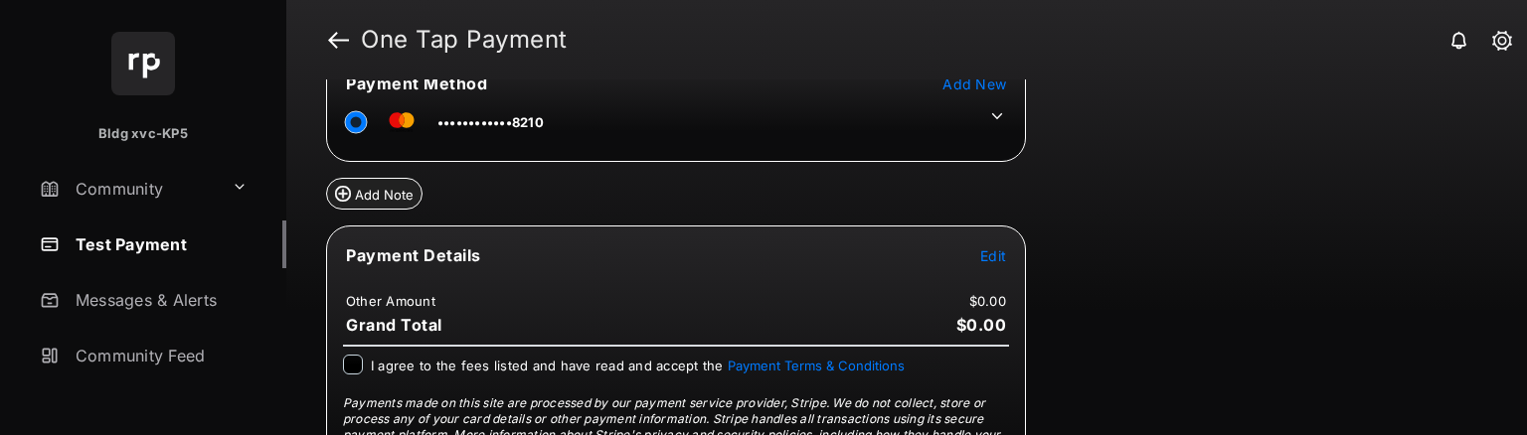
click at [974, 81] on span "Add New" at bounding box center [974, 84] width 64 height 17
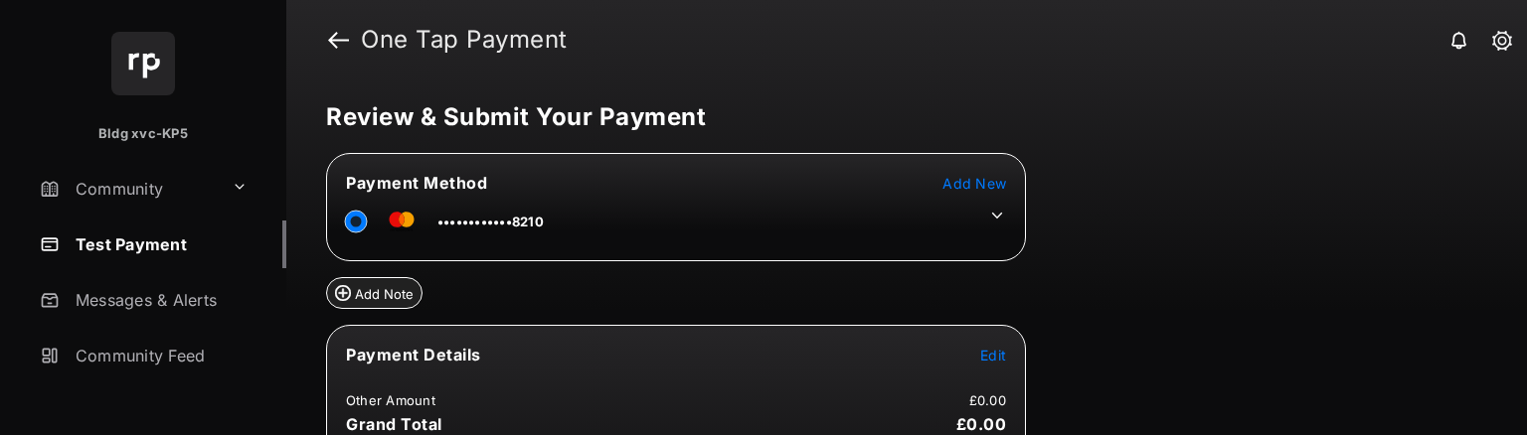
click at [990, 183] on span "Add New" at bounding box center [974, 183] width 64 height 17
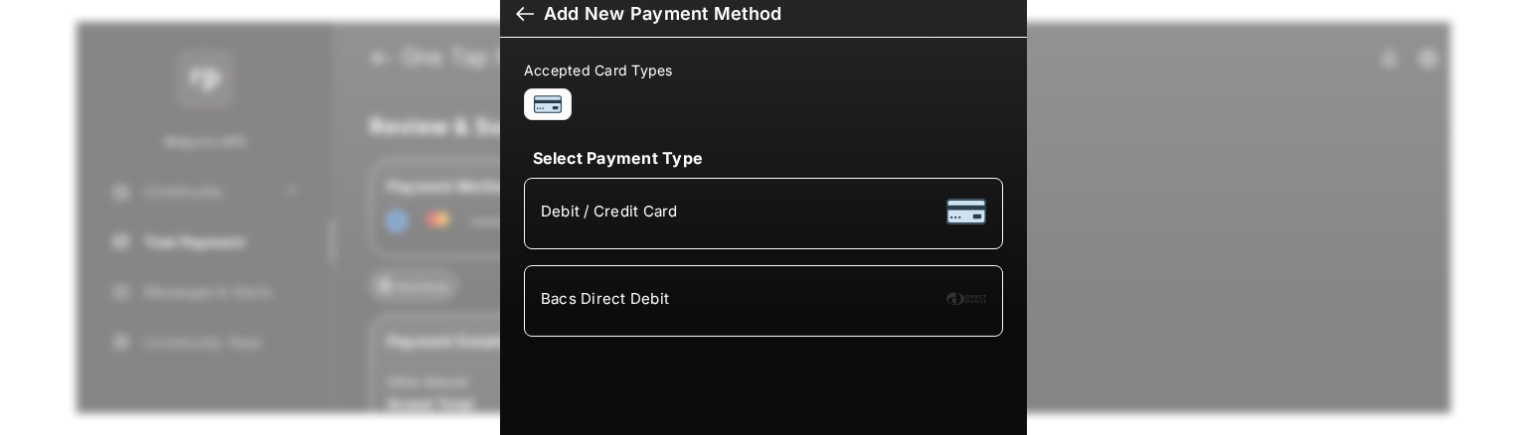
click at [772, 295] on div "Bacs Direct Debit" at bounding box center [763, 301] width 445 height 38
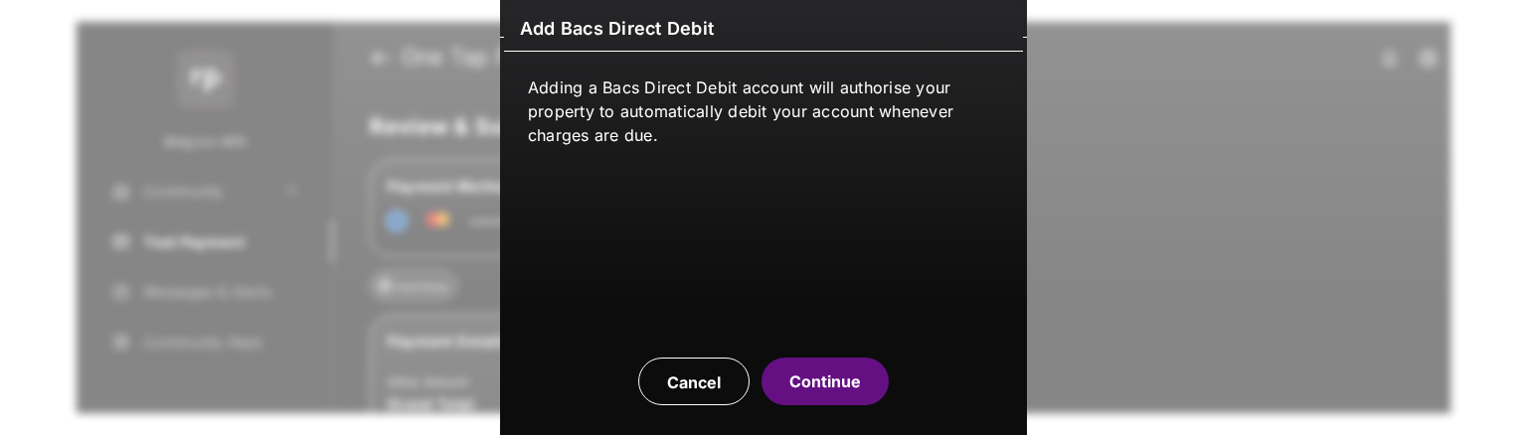
click at [874, 379] on button "Continue" at bounding box center [824, 382] width 127 height 48
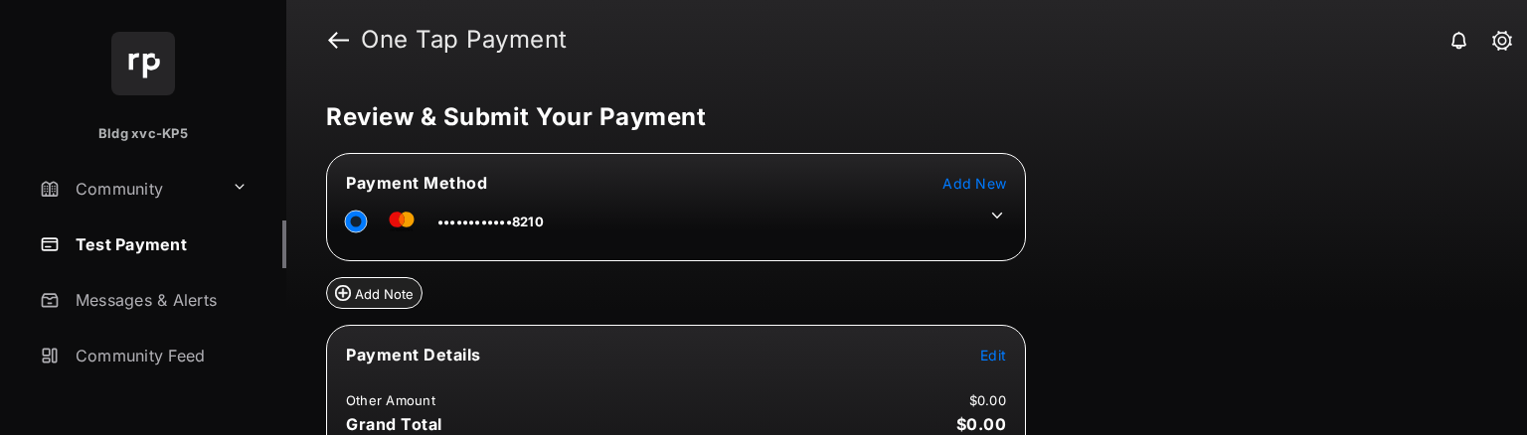
click at [994, 180] on span "Add New" at bounding box center [974, 183] width 64 height 17
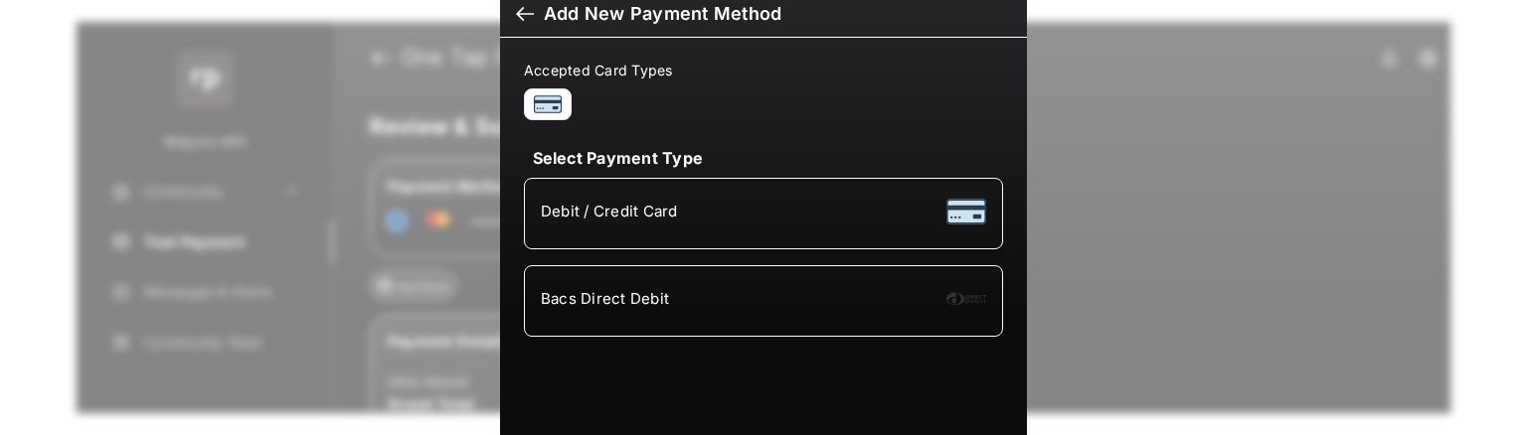
scroll to position [32, 0]
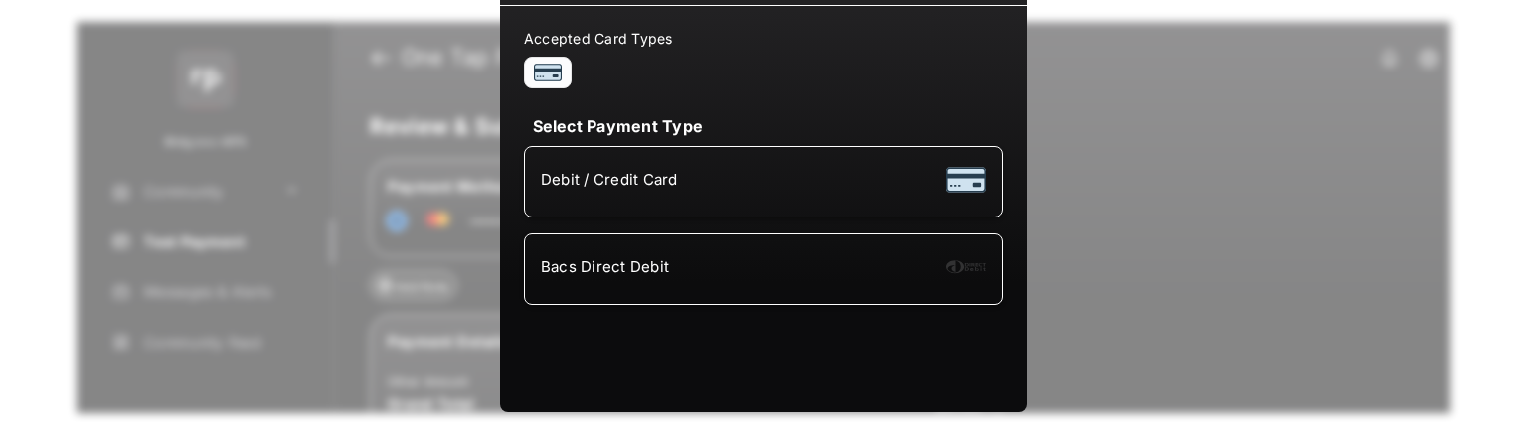
click at [600, 295] on li "Bacs Direct Debit" at bounding box center [763, 270] width 479 height 72
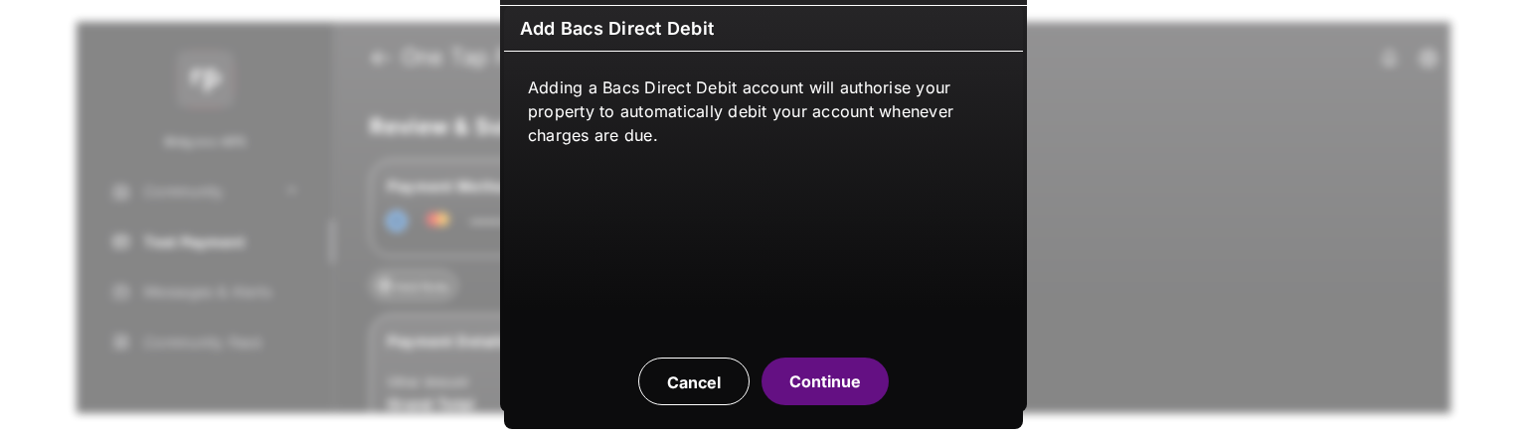
click at [855, 371] on button "Continue" at bounding box center [824, 382] width 127 height 48
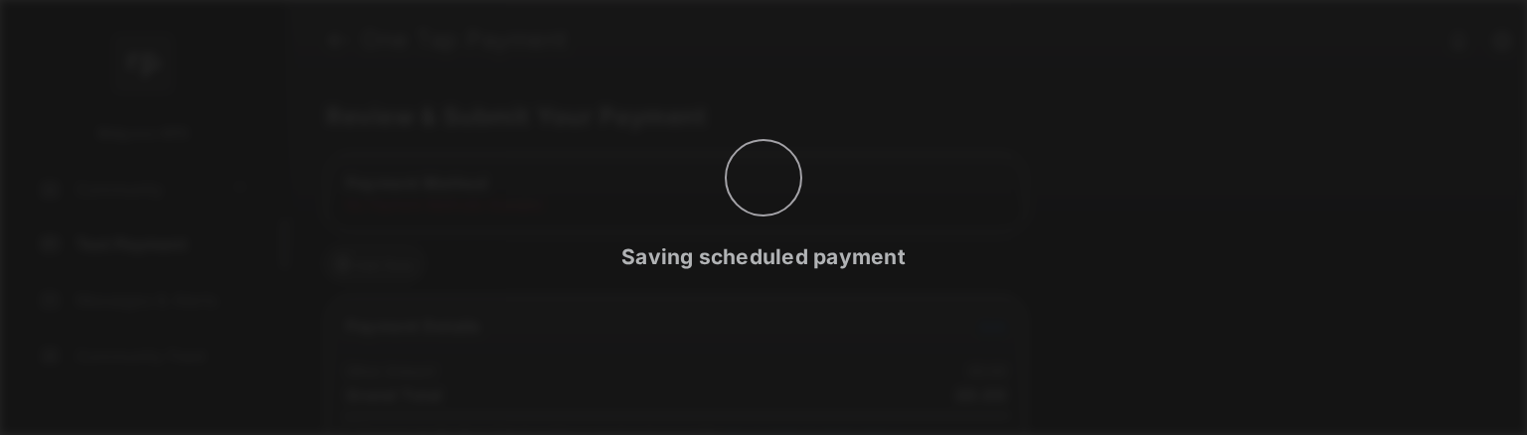
click at [810, 264] on p "Saving scheduled payment" at bounding box center [763, 258] width 284 height 32
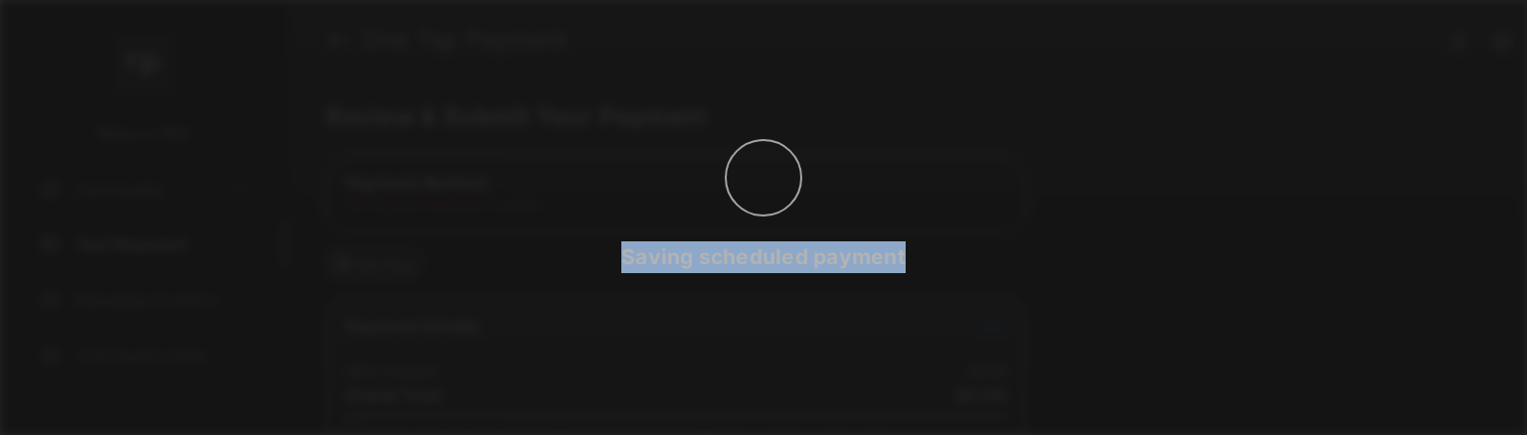
click at [810, 264] on p "Saving scheduled payment" at bounding box center [763, 258] width 284 height 32
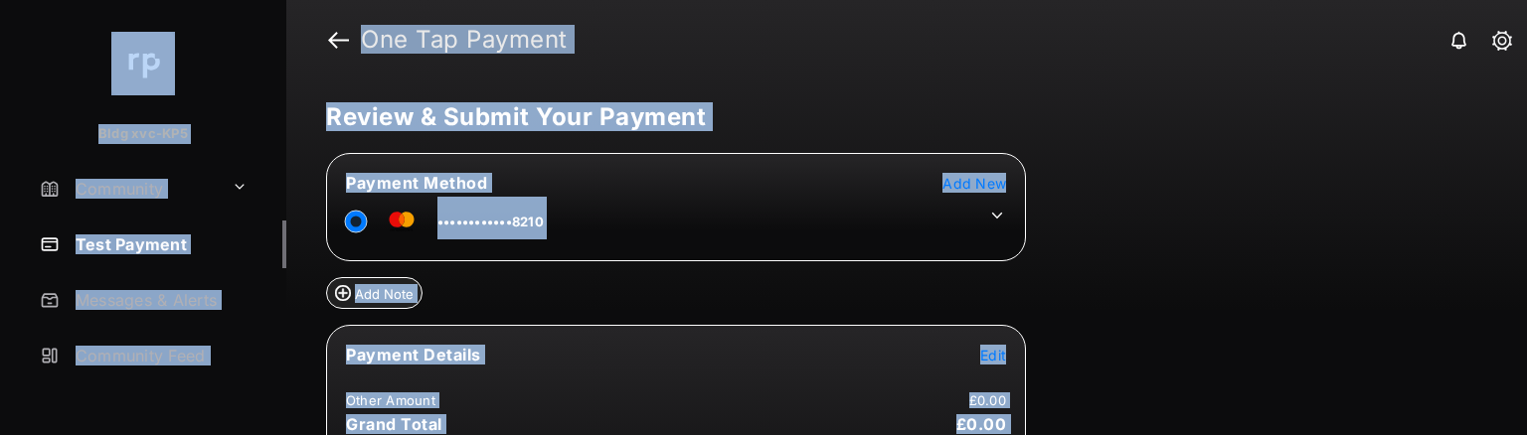
click at [919, 24] on header "One Tap Payment" at bounding box center [906, 40] width 1241 height 80
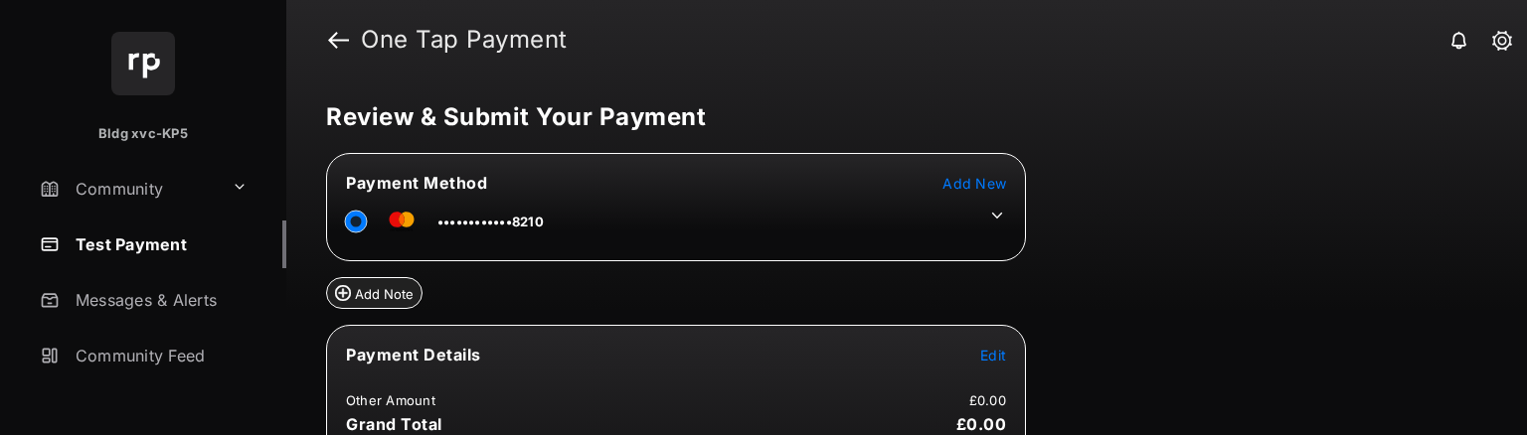
click at [986, 178] on span "Add New" at bounding box center [974, 183] width 64 height 17
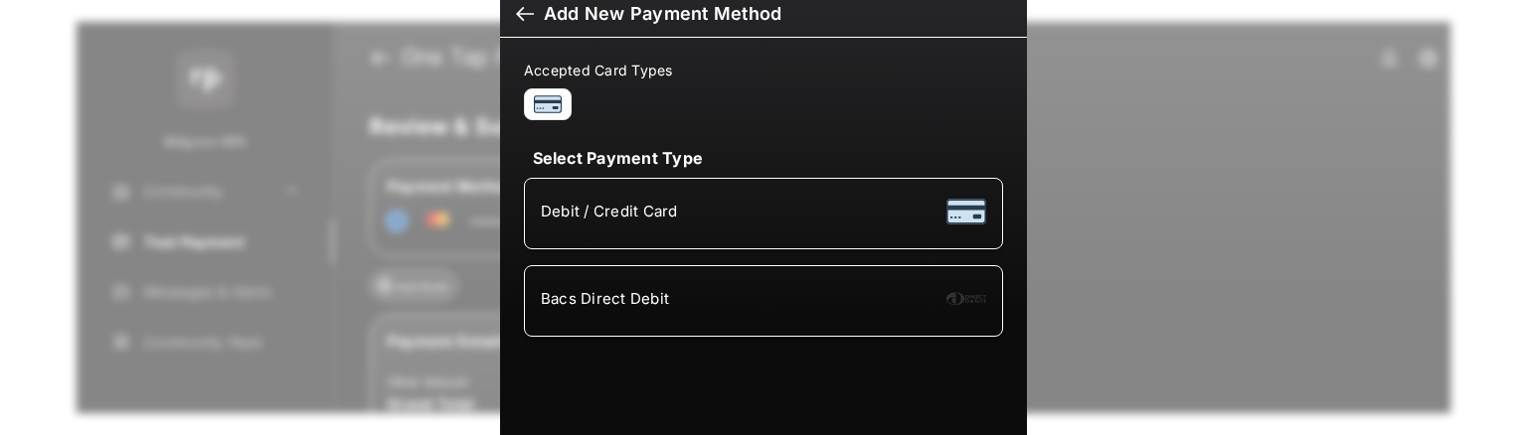
click at [661, 291] on span "Bacs Direct Debit" at bounding box center [605, 298] width 128 height 19
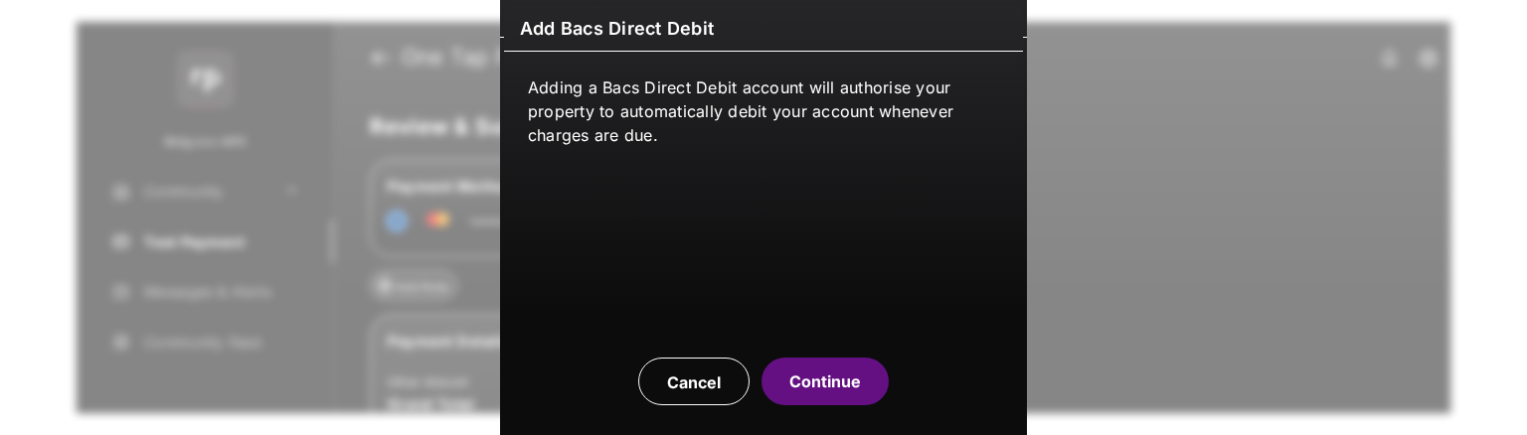
click at [806, 389] on button "Continue" at bounding box center [824, 382] width 127 height 48
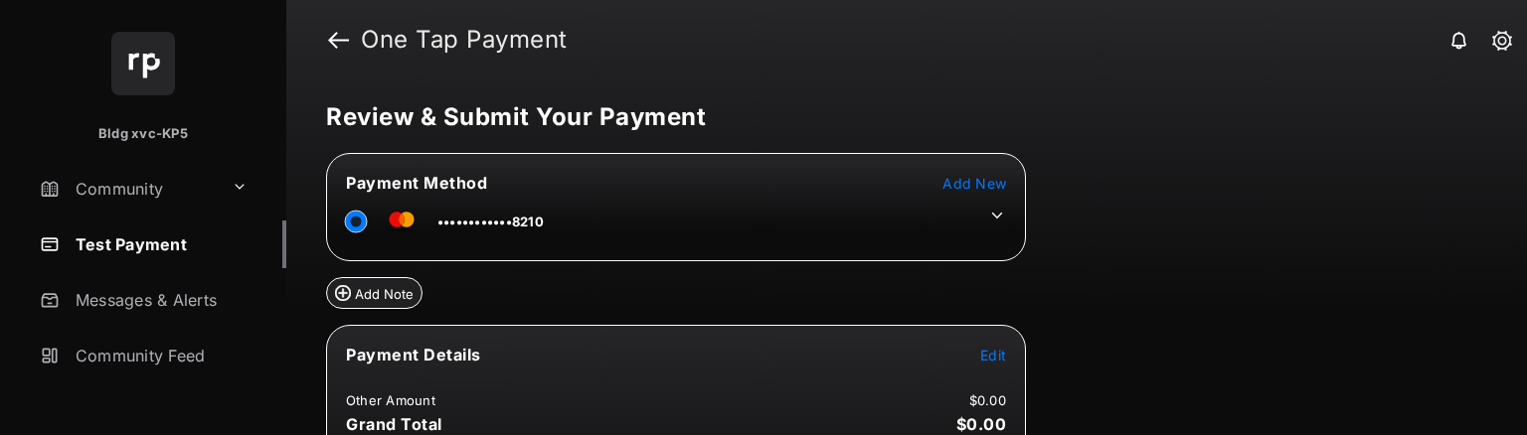
click at [998, 219] on icon at bounding box center [997, 216] width 18 height 18
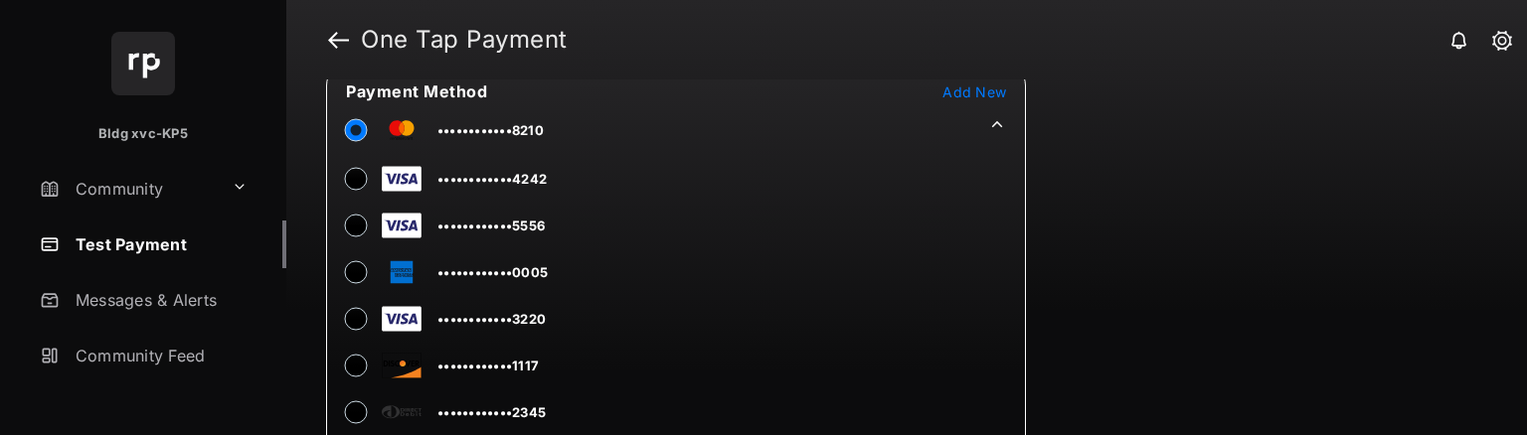
scroll to position [199, 0]
